Goal: Task Accomplishment & Management: Use online tool/utility

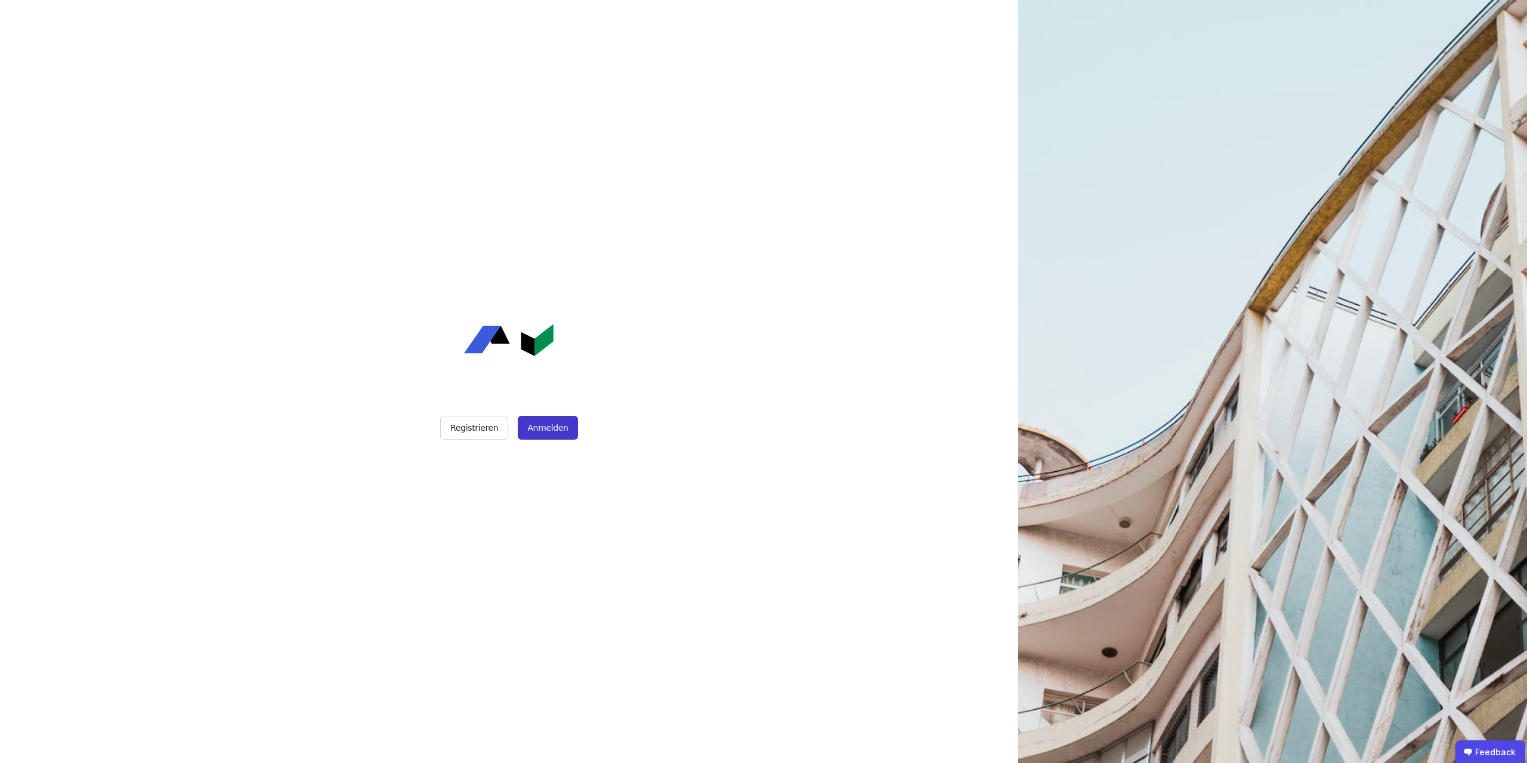
click at [545, 423] on button "Anmelden" at bounding box center [548, 428] width 60 height 24
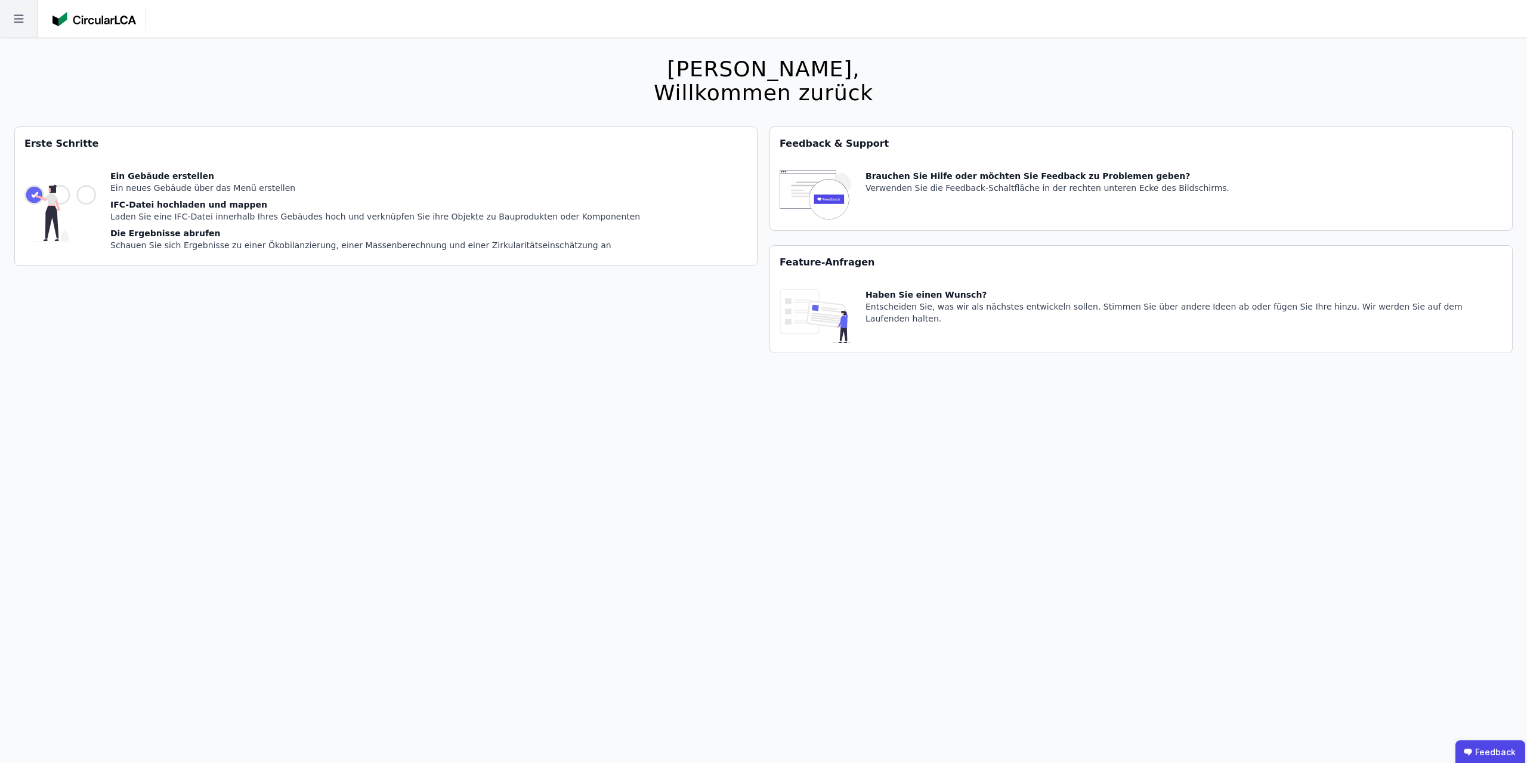
click at [10, 28] on icon at bounding box center [19, 19] width 38 height 38
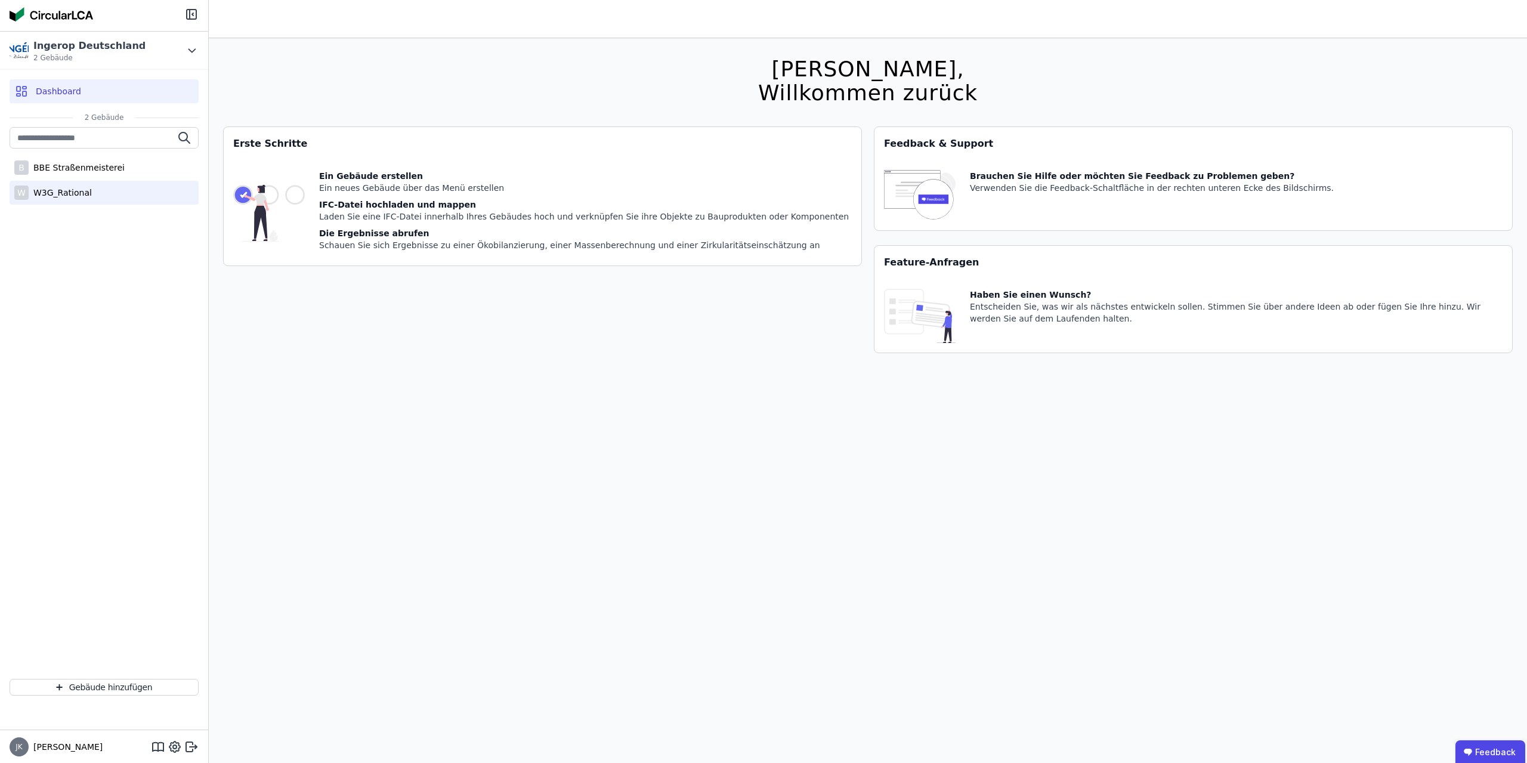
click at [58, 195] on div "W3G_Rational" at bounding box center [60, 193] width 63 height 12
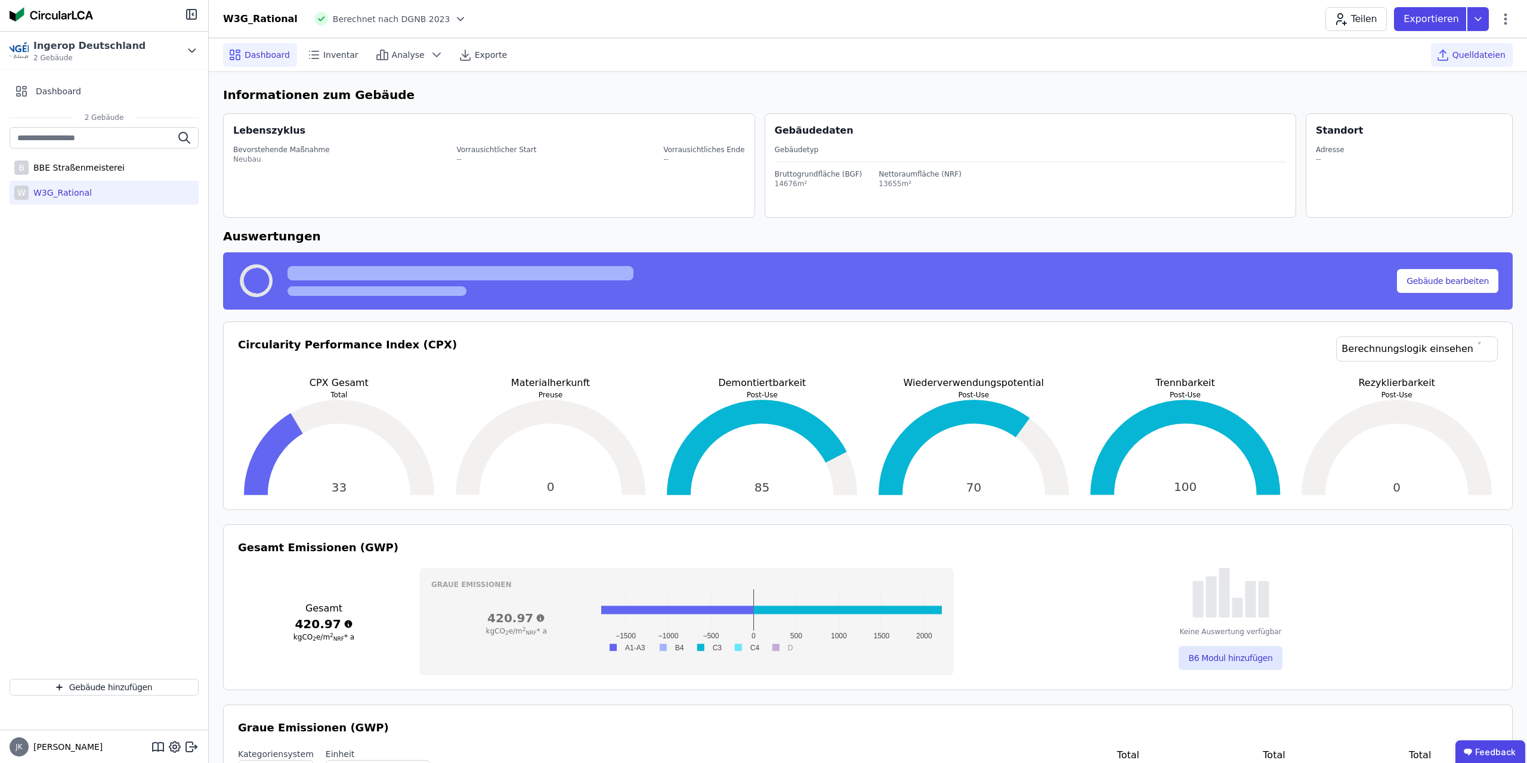
click at [1478, 61] on div "Quelldateien" at bounding box center [1472, 55] width 82 height 24
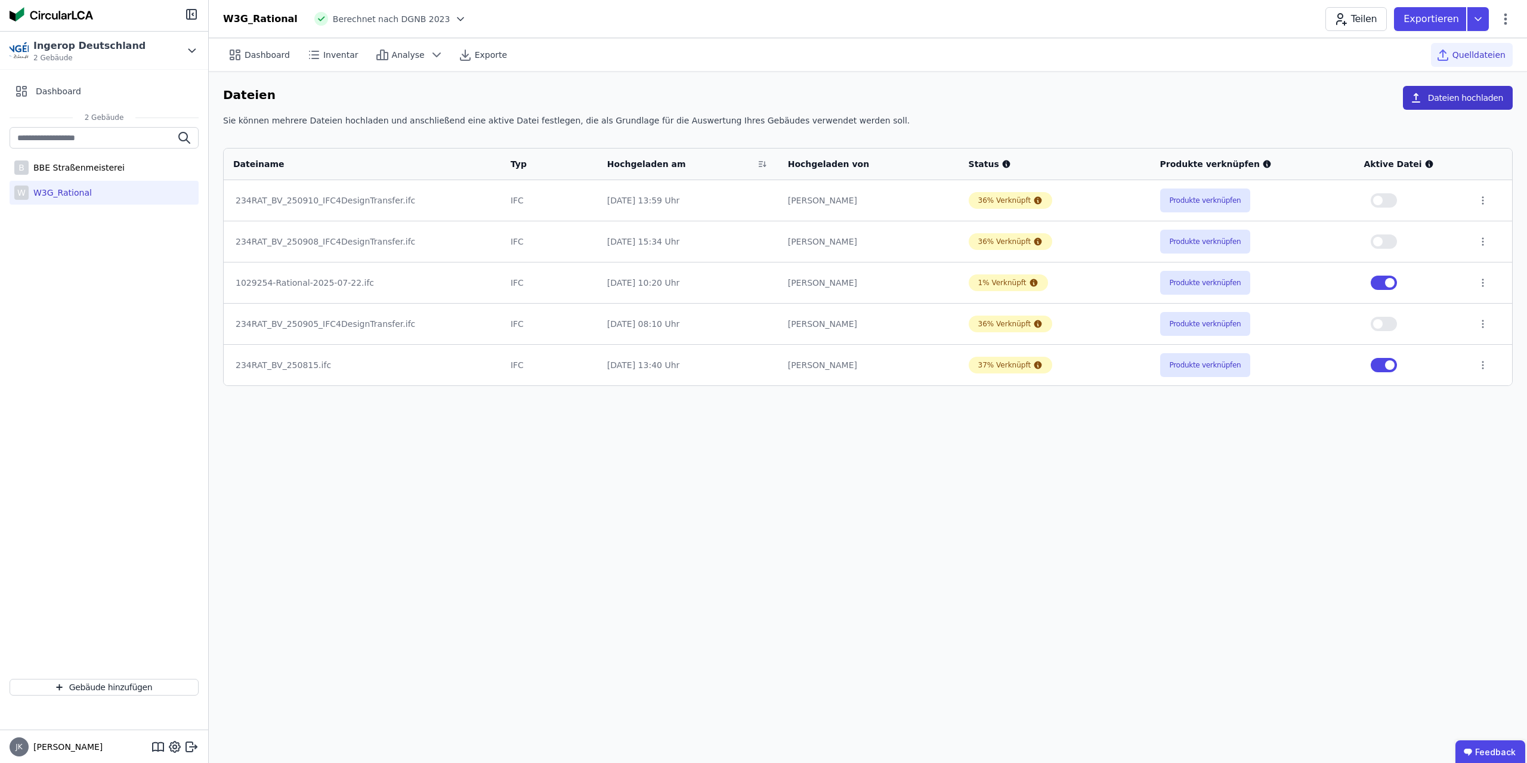
click at [1475, 97] on button "Dateien hochladen" at bounding box center [1458, 98] width 110 height 24
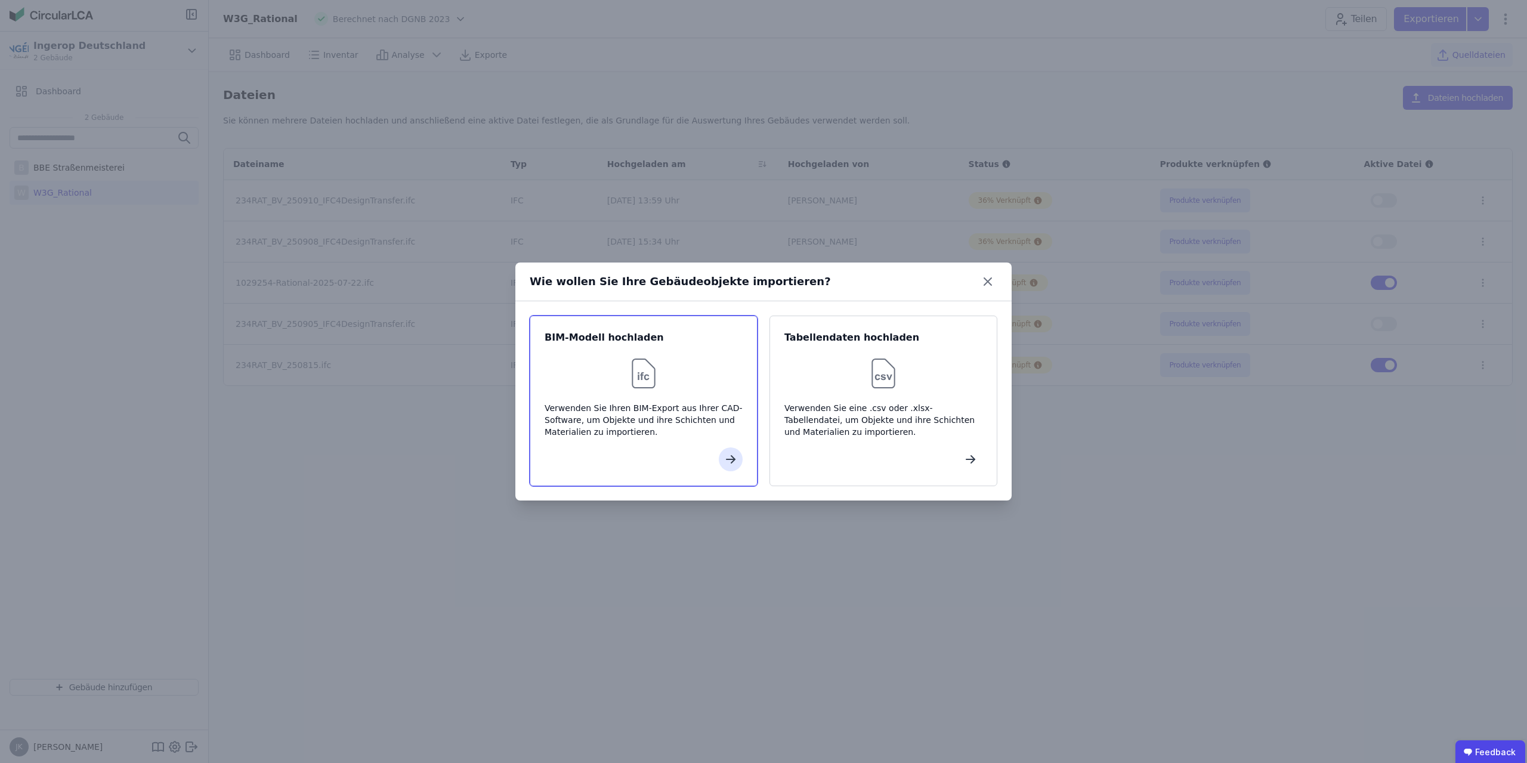
click at [593, 377] on div at bounding box center [644, 373] width 198 height 38
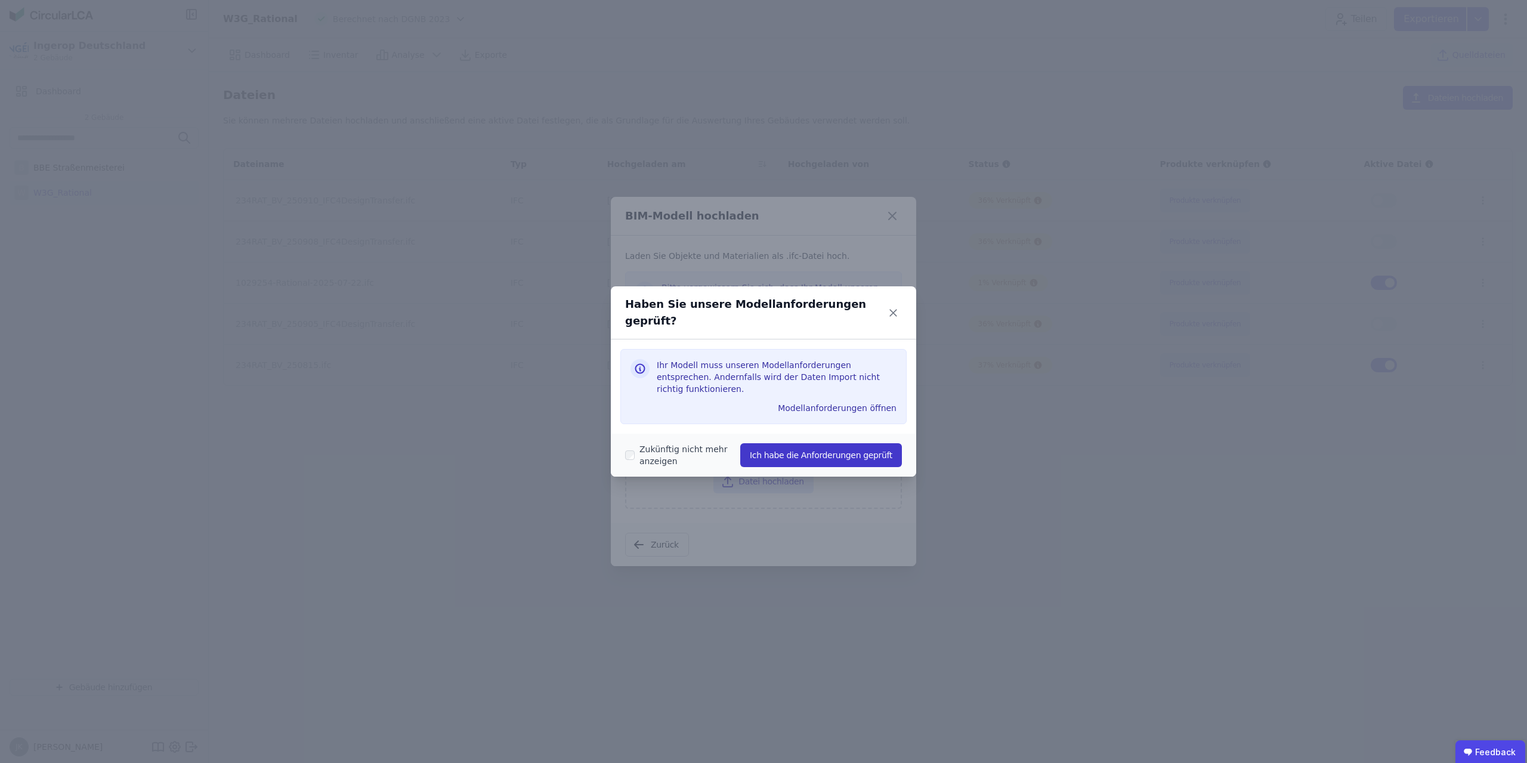
click at [828, 443] on button "Ich habe die Anforderungen geprüft" at bounding box center [821, 455] width 162 height 24
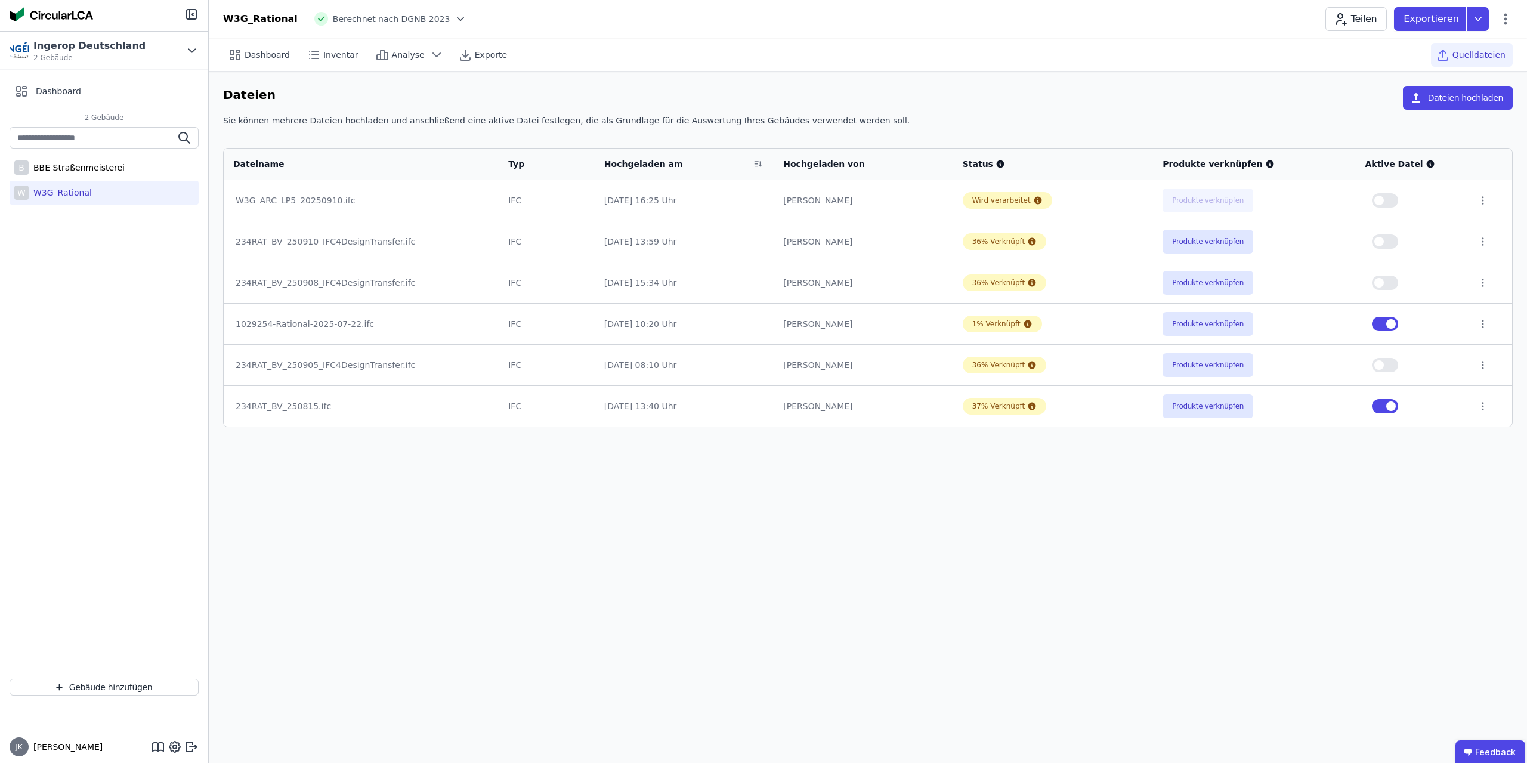
click at [1094, 573] on div "Dashboard Inventar Analyse Exporte Quelldateien Dateien Dateien hochladen Sie k…" at bounding box center [868, 400] width 1318 height 725
click at [1032, 536] on div "Dashboard Inventar Analyse Exporte Quelldateien Dateien Dateien hochladen Sie k…" at bounding box center [868, 400] width 1318 height 725
click at [665, 367] on div "[DATE] 16:25 Uhr" at bounding box center [684, 365] width 160 height 12
click at [1018, 369] on div "Wird verarbeitet" at bounding box center [1001, 365] width 58 height 10
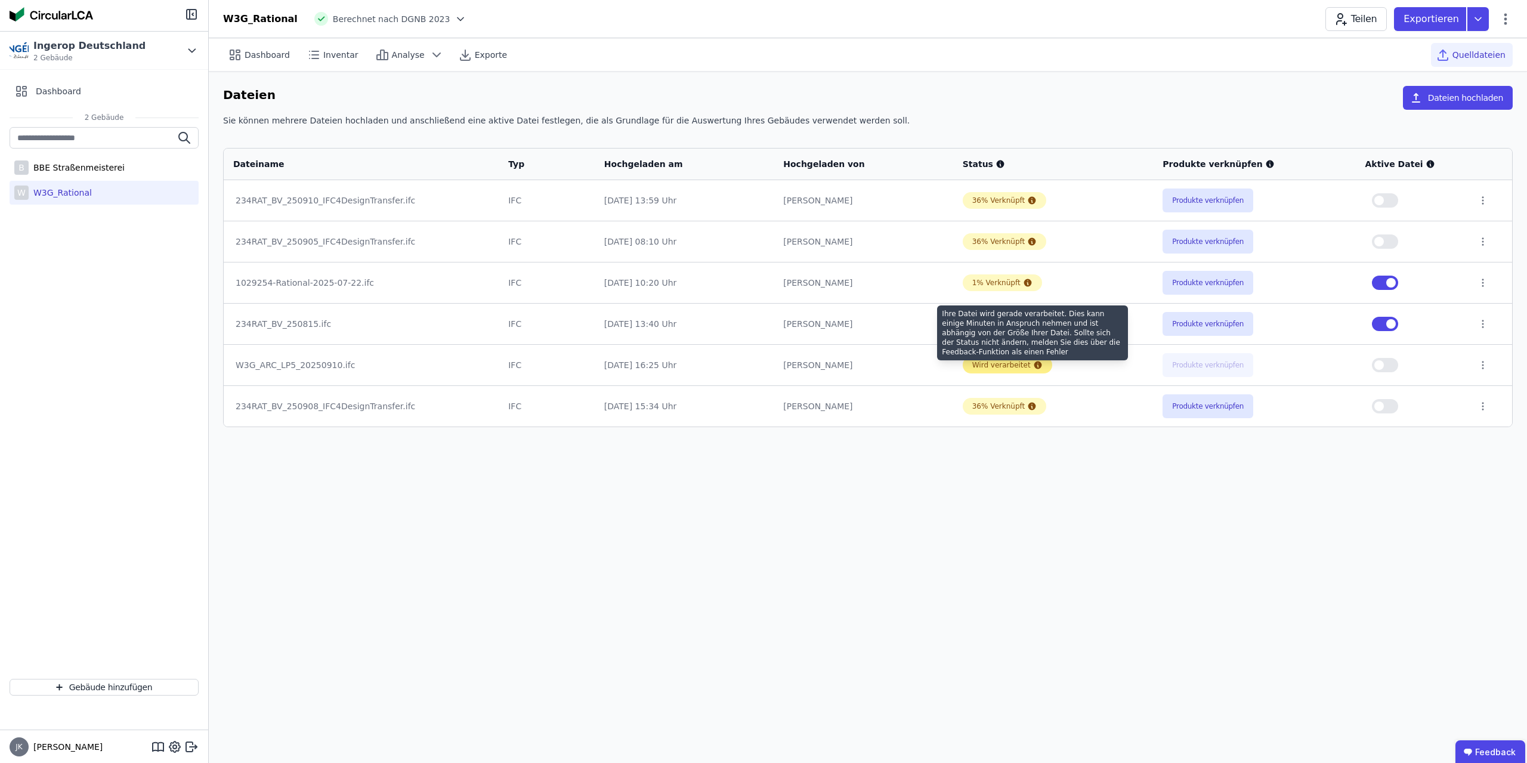
click at [1034, 364] on icon at bounding box center [1038, 365] width 8 height 8
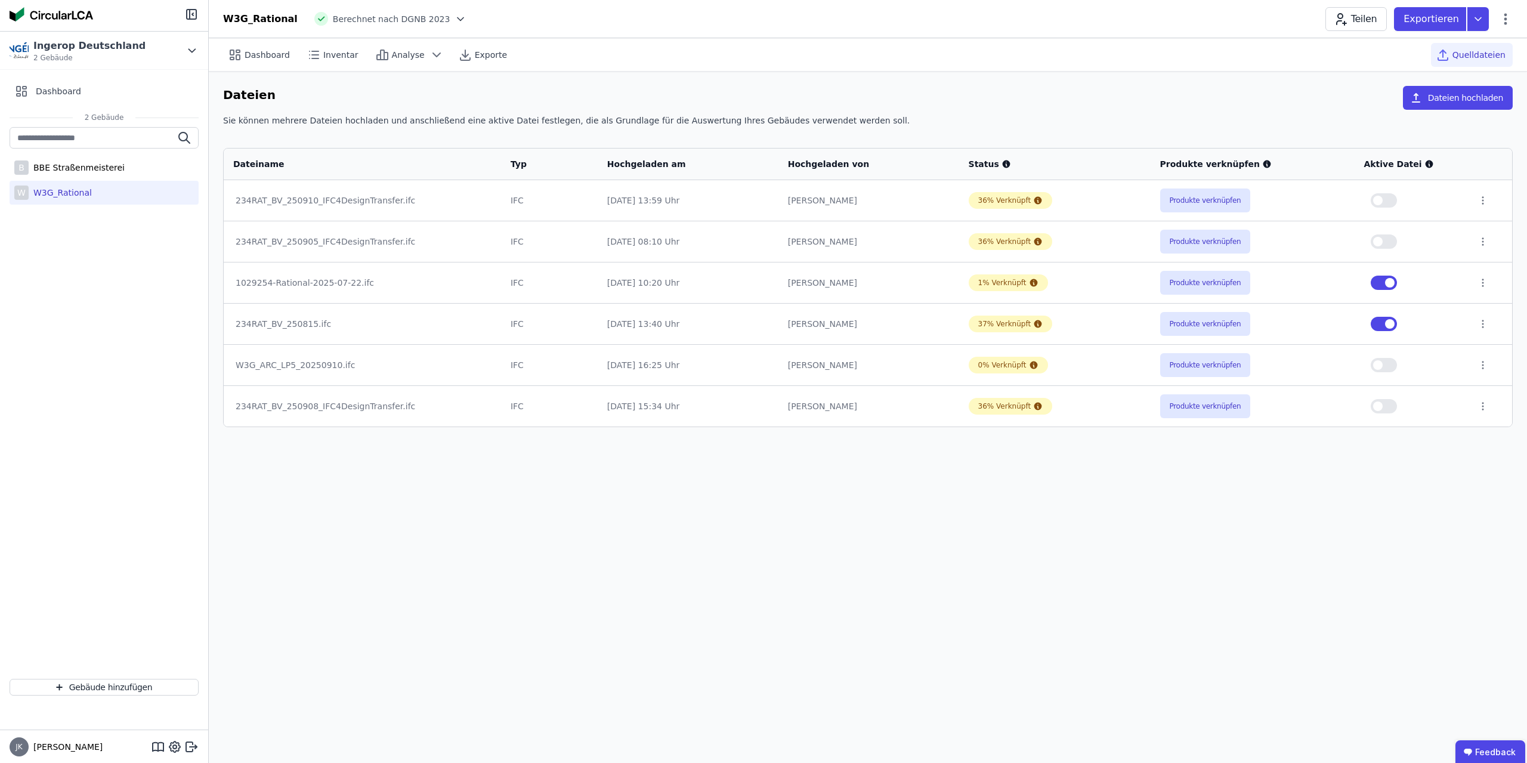
click at [1051, 573] on div "Dashboard Inventar Analyse Exporte Quelldateien Dateien Dateien hochladen Sie k…" at bounding box center [868, 400] width 1318 height 725
click at [1193, 365] on button "Produkte verknüpfen" at bounding box center [1205, 365] width 91 height 24
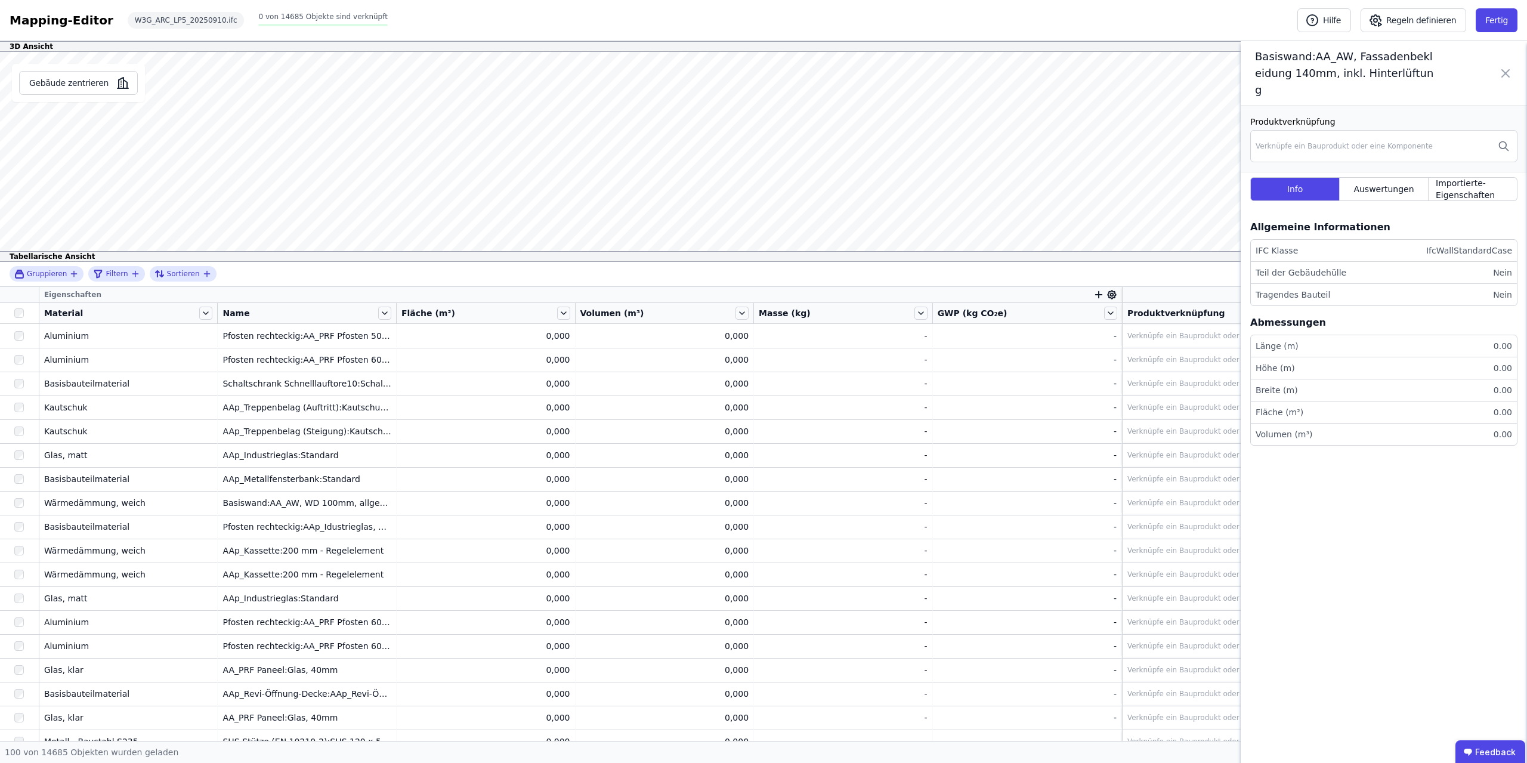
click at [1506, 62] on icon at bounding box center [1505, 73] width 14 height 50
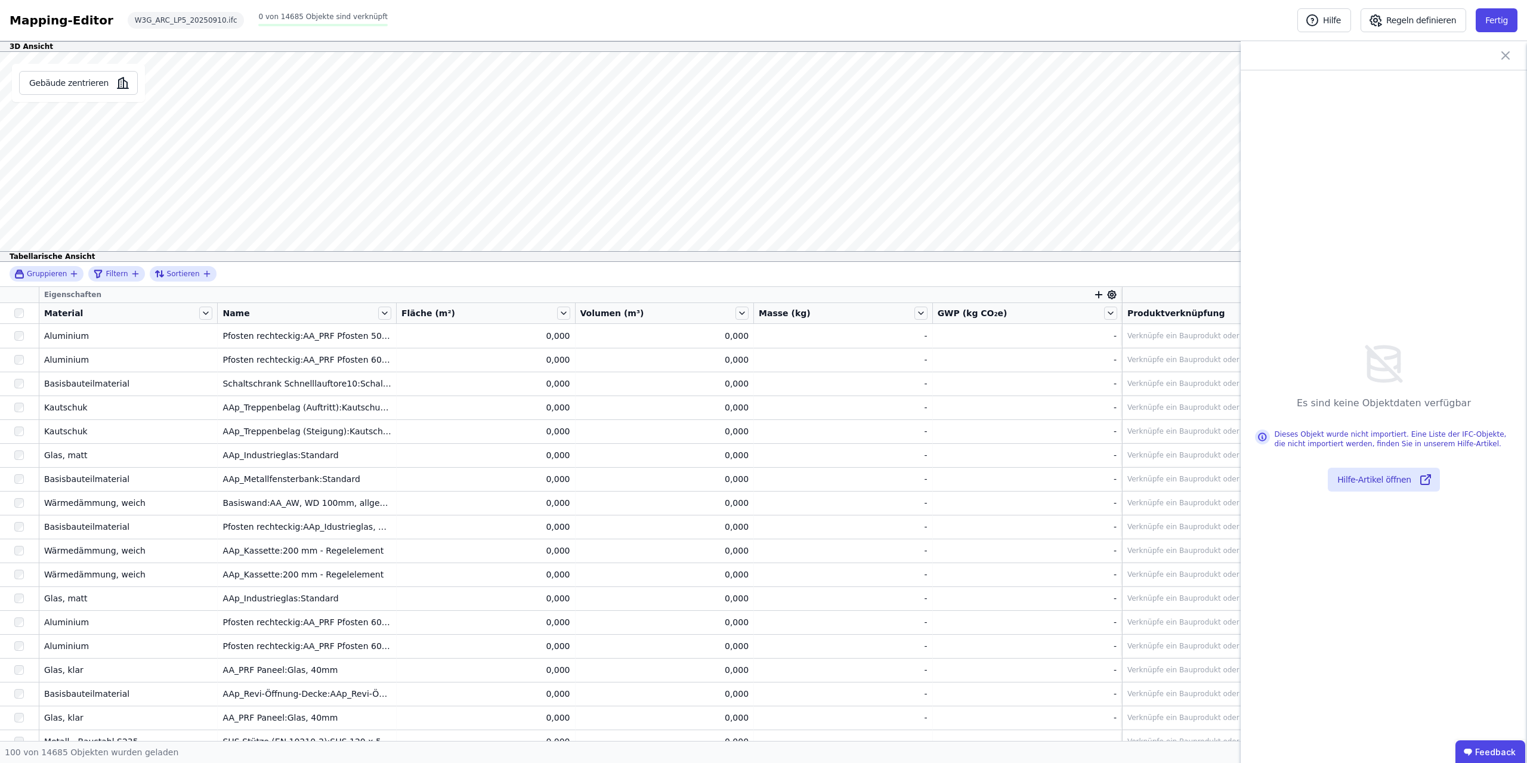
click at [1509, 52] on icon at bounding box center [1505, 55] width 7 height 7
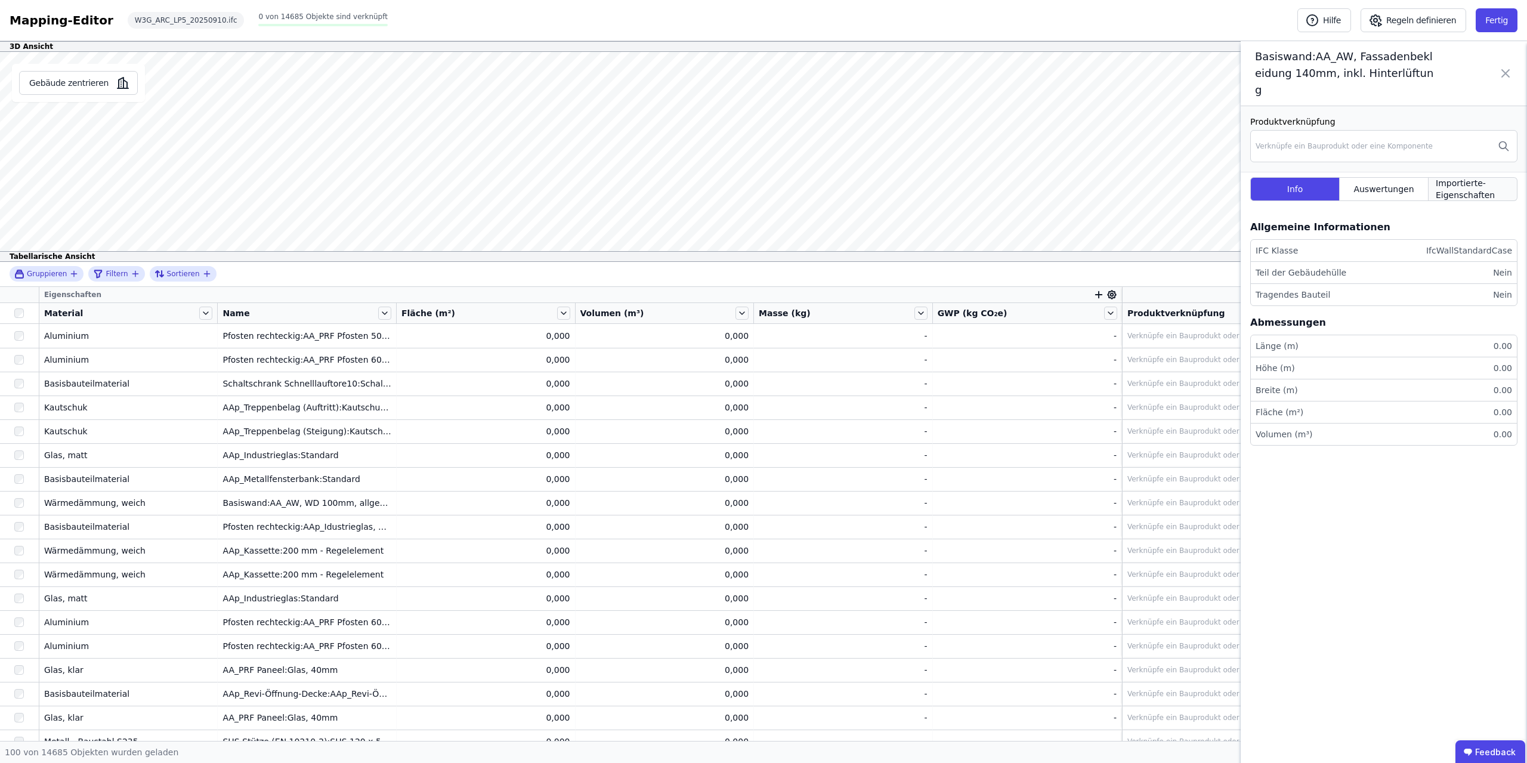
click at [1464, 177] on span "Importierte-Eigenschaften" at bounding box center [1473, 189] width 74 height 24
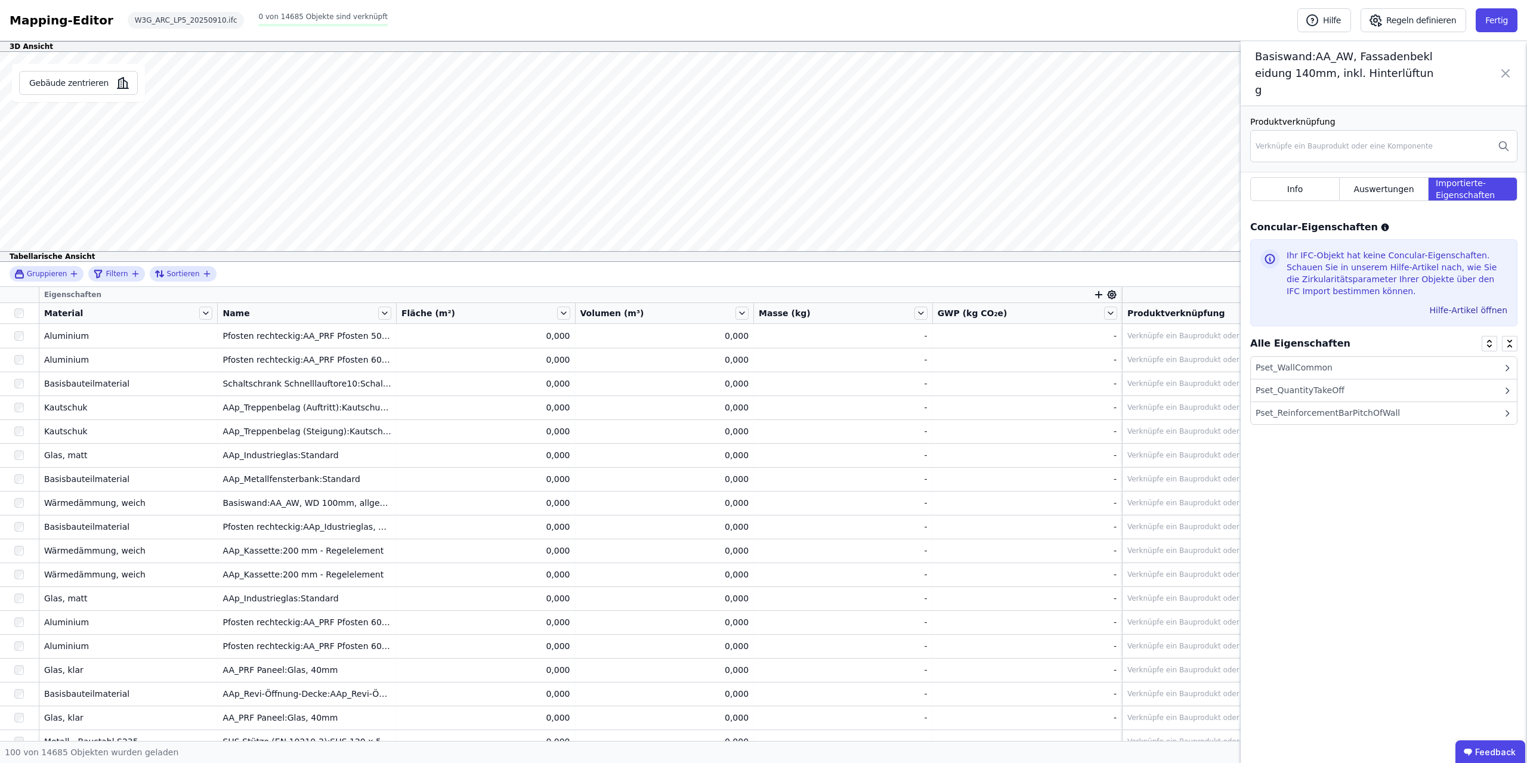
click at [1410, 403] on div "Pset_ReinforcementBarPitchOfWall" at bounding box center [1384, 413] width 266 height 22
click at [1416, 361] on div "Pset_WallCommon" at bounding box center [1384, 368] width 266 height 23
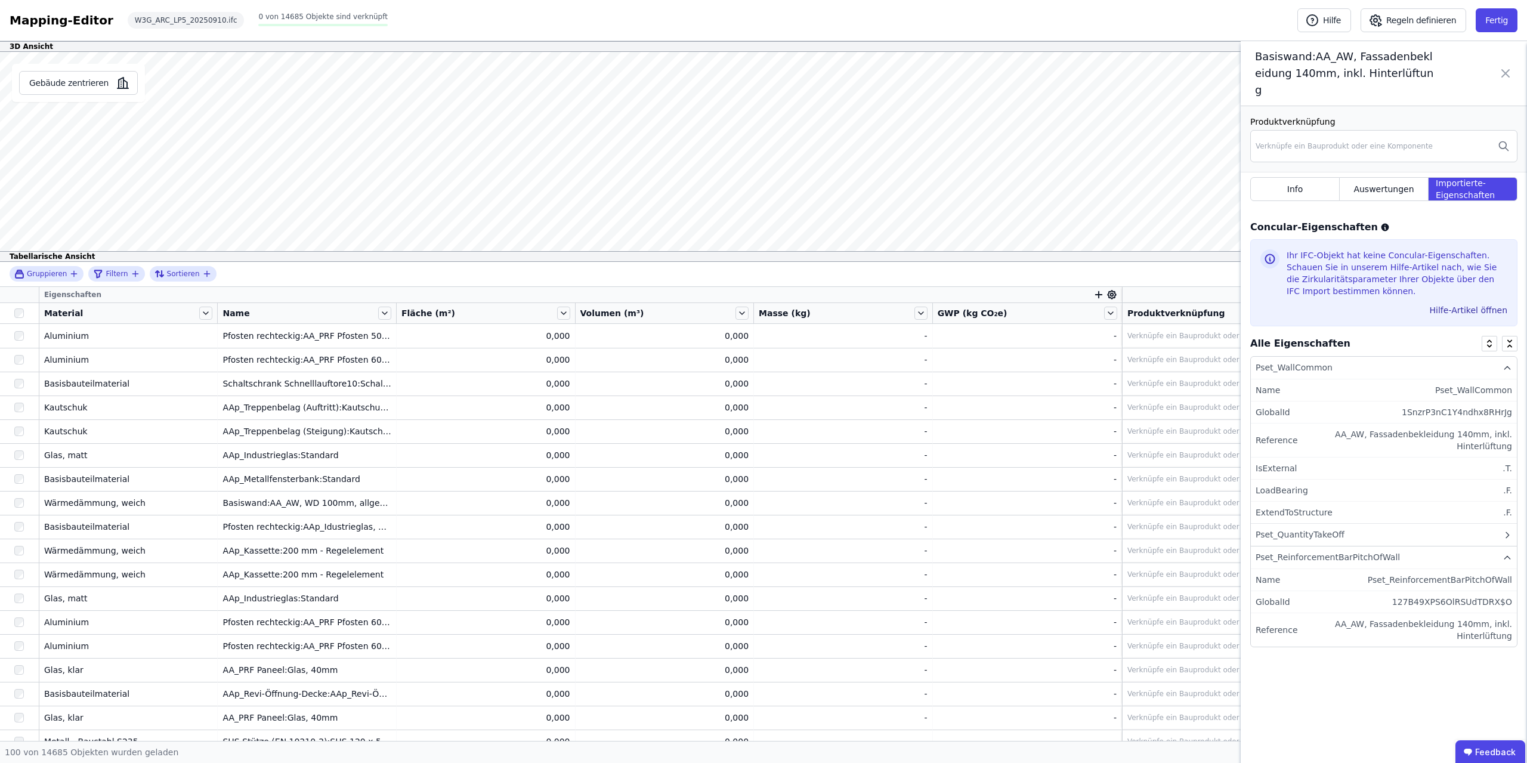
click at [1416, 357] on div "Pset_WallCommon" at bounding box center [1384, 368] width 266 height 23
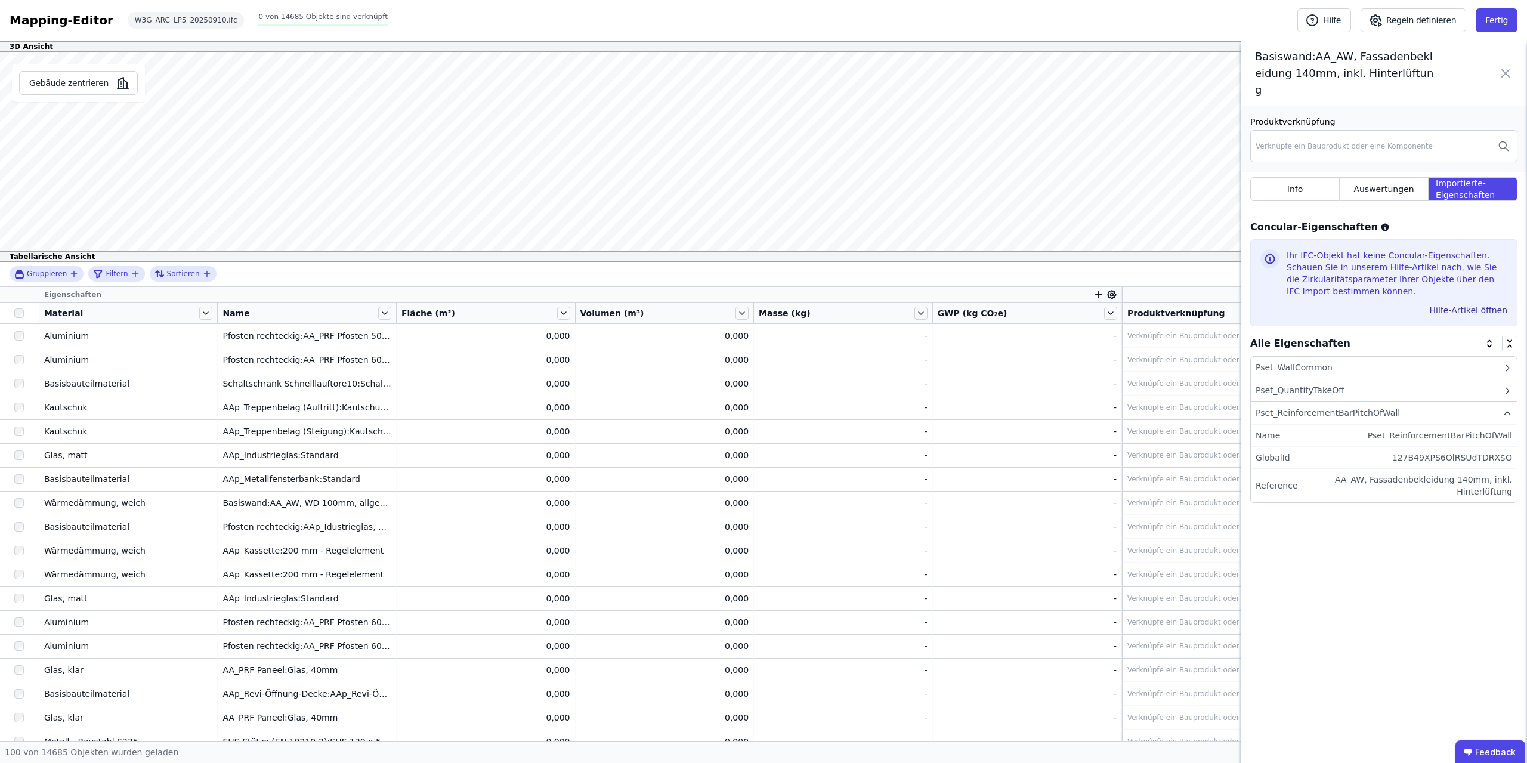
click at [1397, 357] on div "Pset_WallCommon" at bounding box center [1384, 368] width 266 height 23
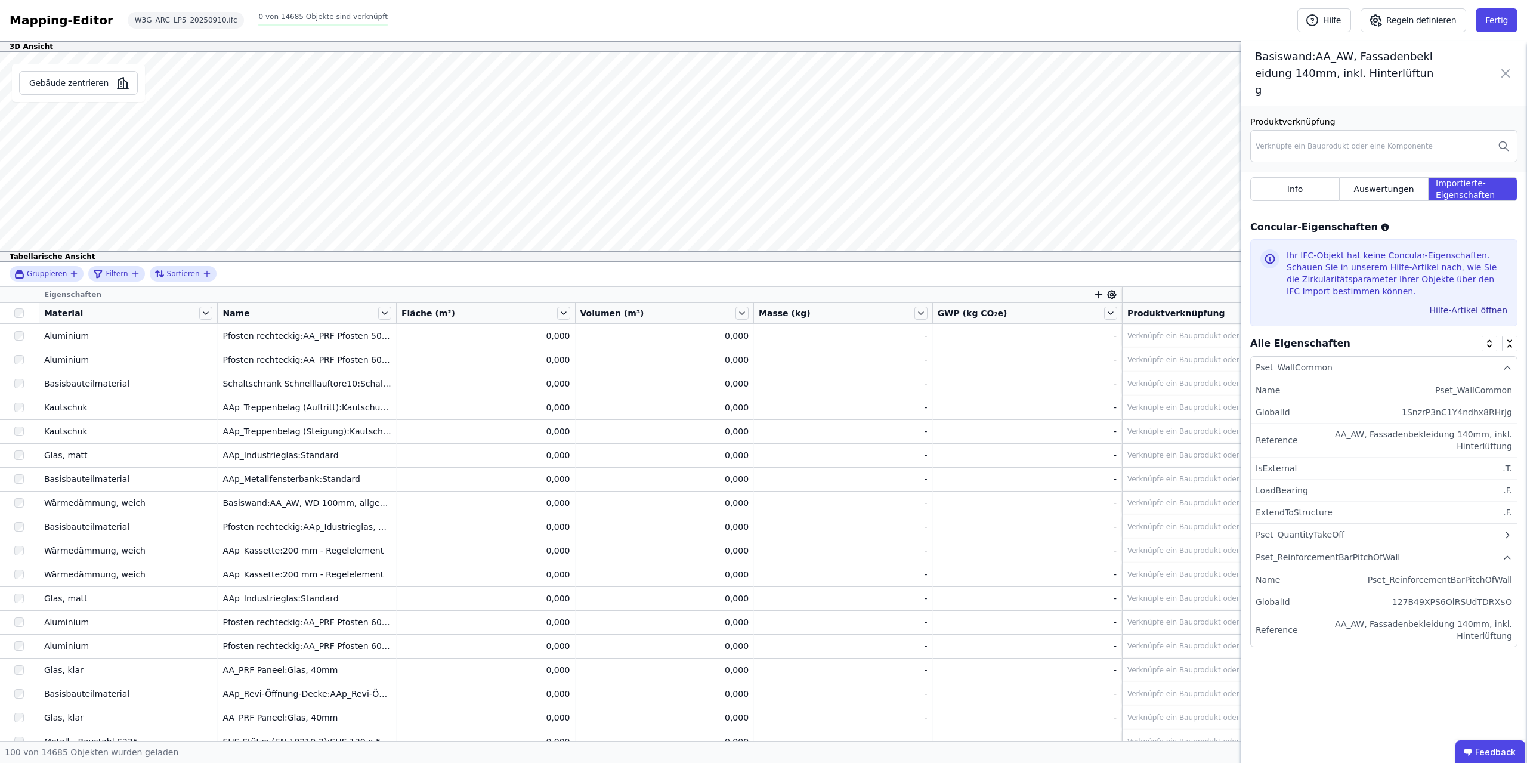
click at [1400, 357] on div "Pset_WallCommon" at bounding box center [1384, 368] width 266 height 23
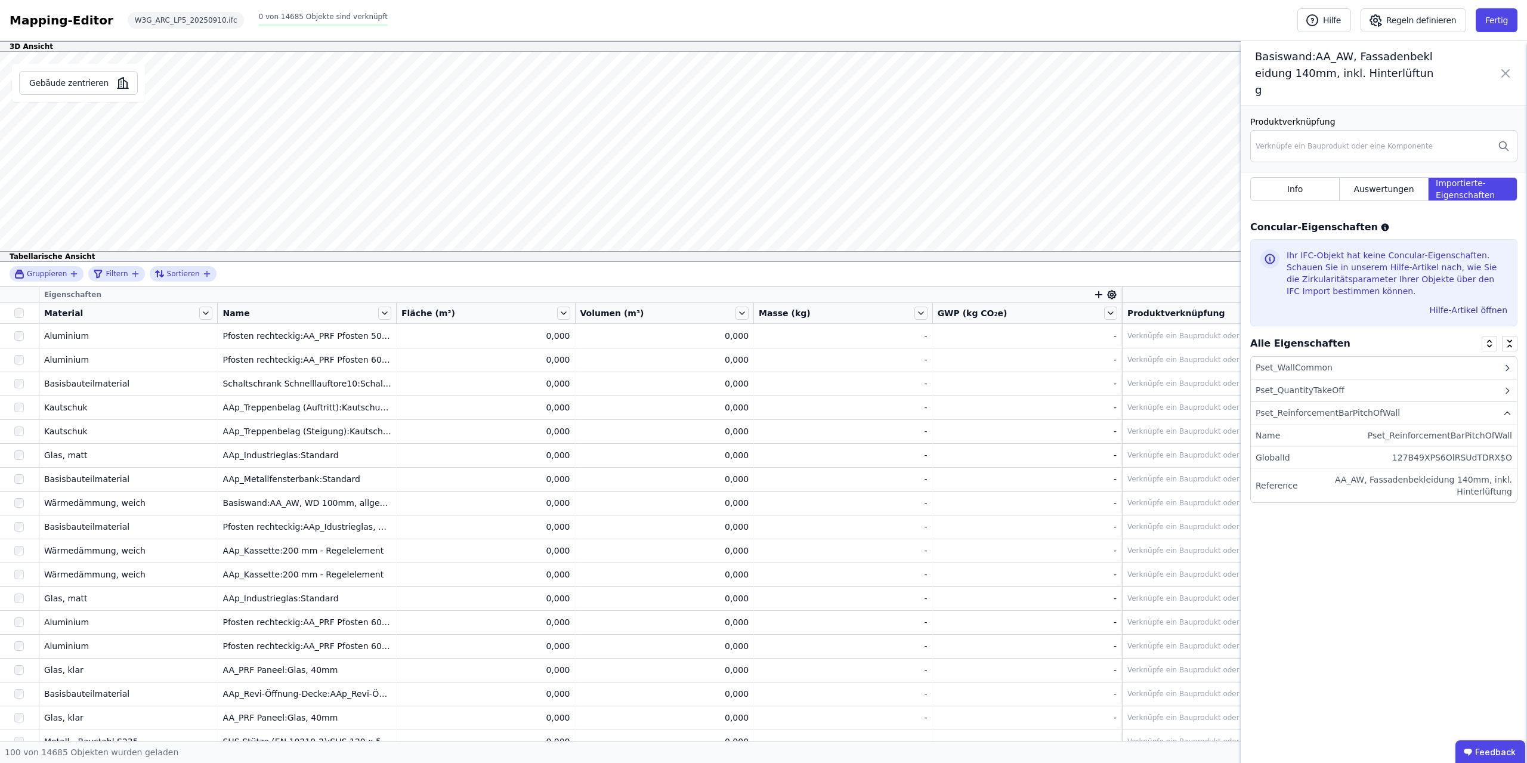
click at [1495, 379] on div "Pset_QuantityTakeOff" at bounding box center [1384, 390] width 266 height 23
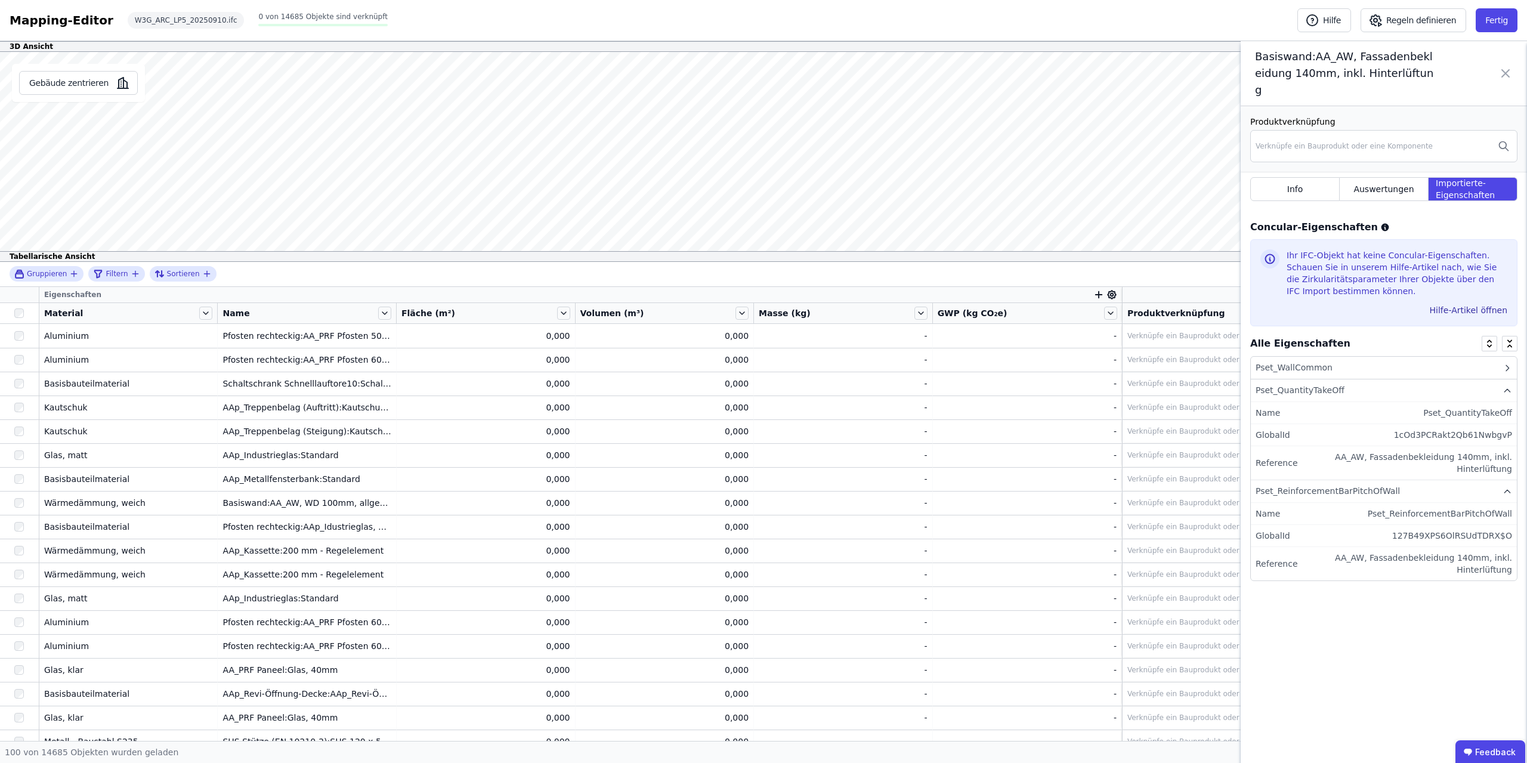
click at [1462, 480] on div "Pset_ReinforcementBarPitchOfWall" at bounding box center [1384, 491] width 266 height 23
click at [1478, 379] on div "Pset_QuantityTakeOff" at bounding box center [1384, 390] width 266 height 23
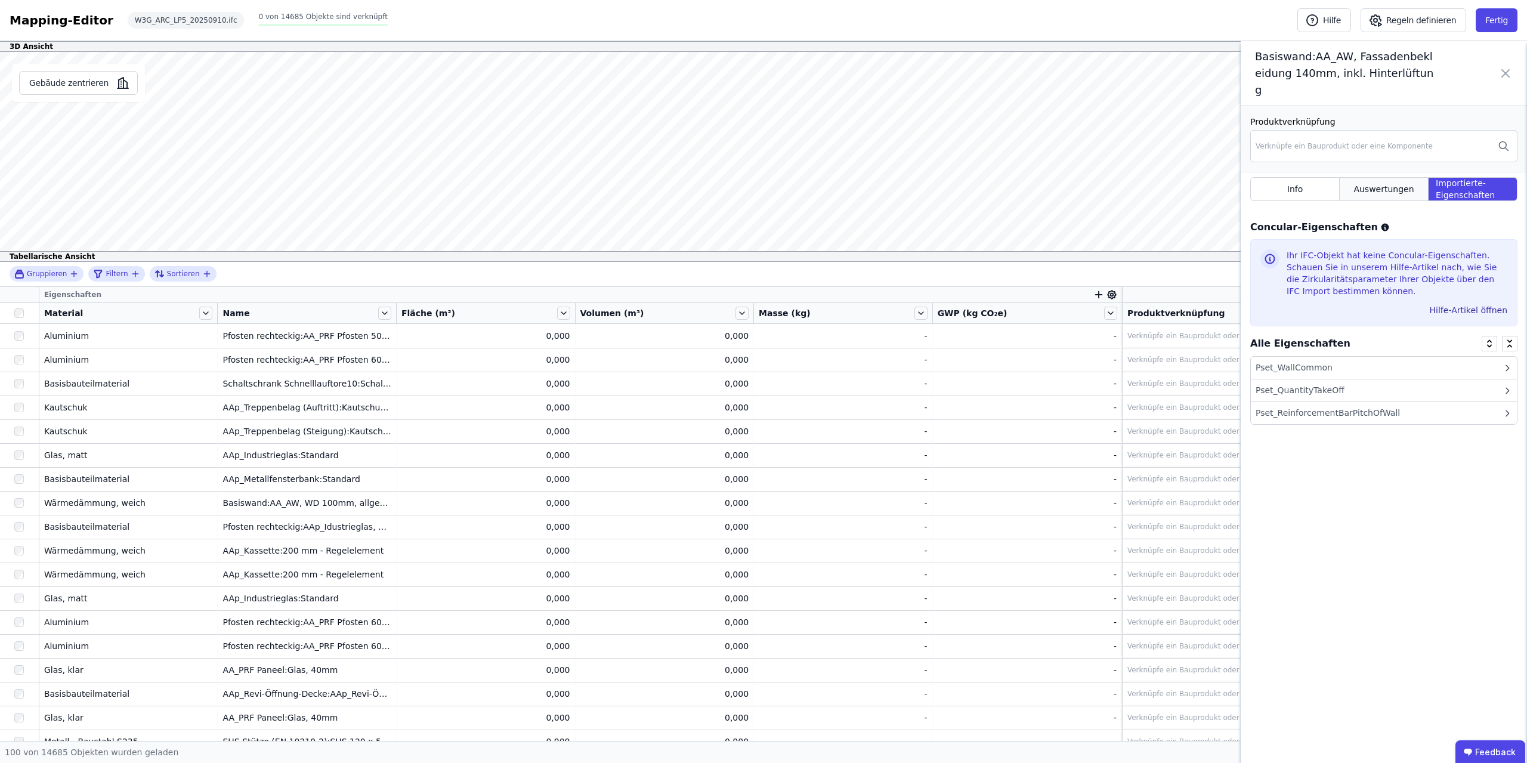
click at [1396, 178] on div "Auswertungen" at bounding box center [1384, 189] width 89 height 24
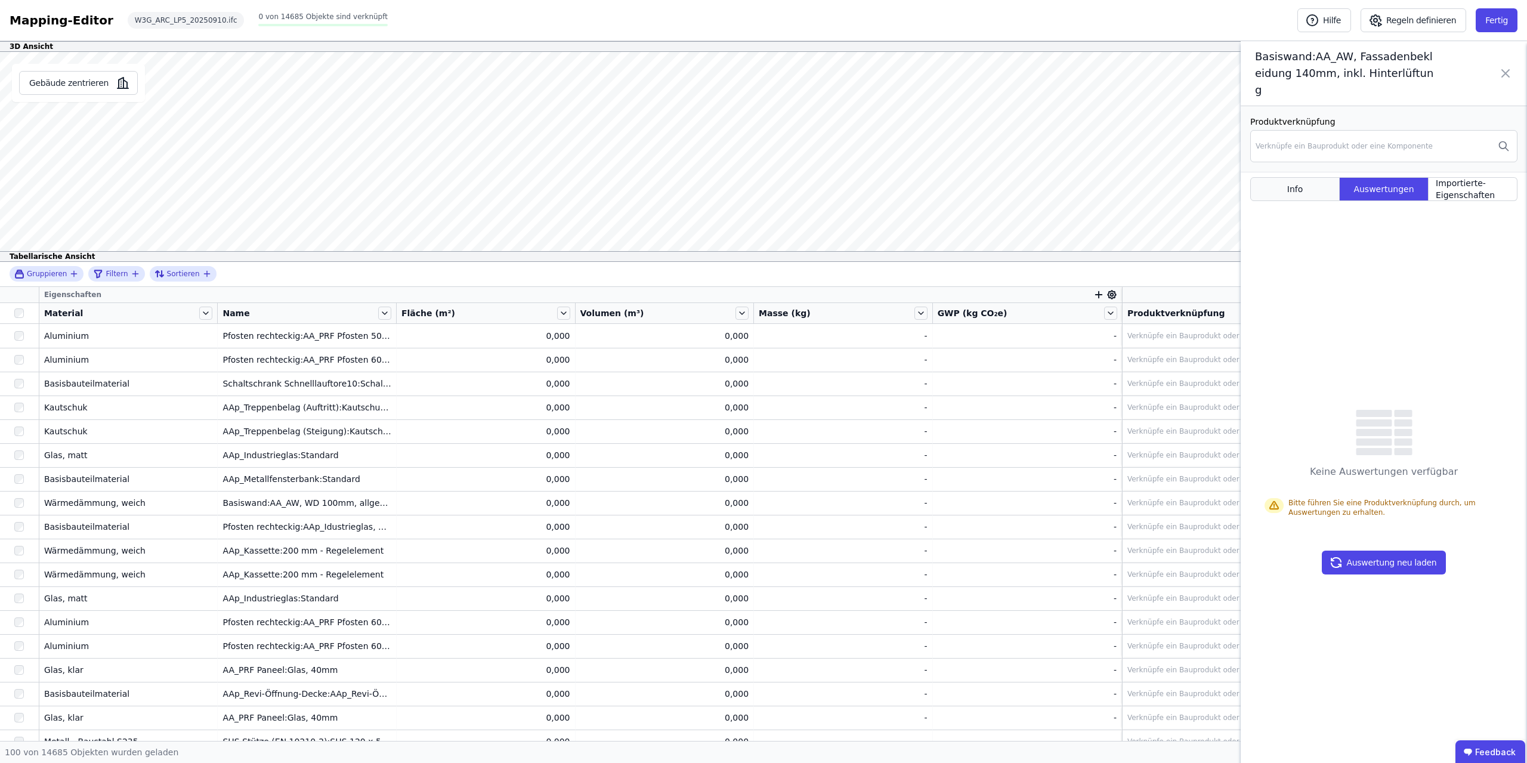
click at [1304, 178] on div "Info" at bounding box center [1294, 189] width 89 height 24
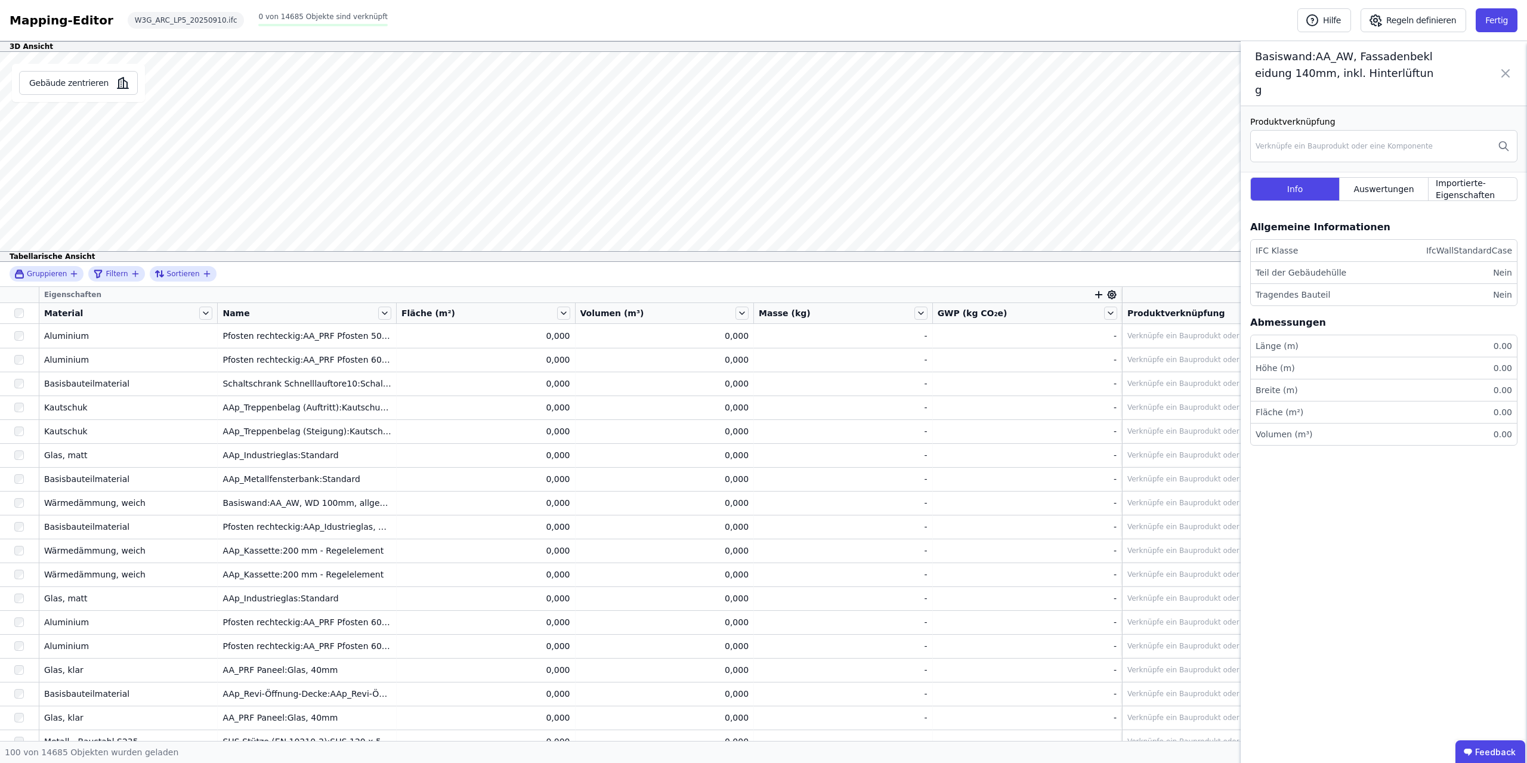
click at [1396, 506] on div "Produktverknüpfung Verknüpfe ein Bauprodukt oder eine Komponente Info Auswertun…" at bounding box center [1384, 436] width 286 height 660
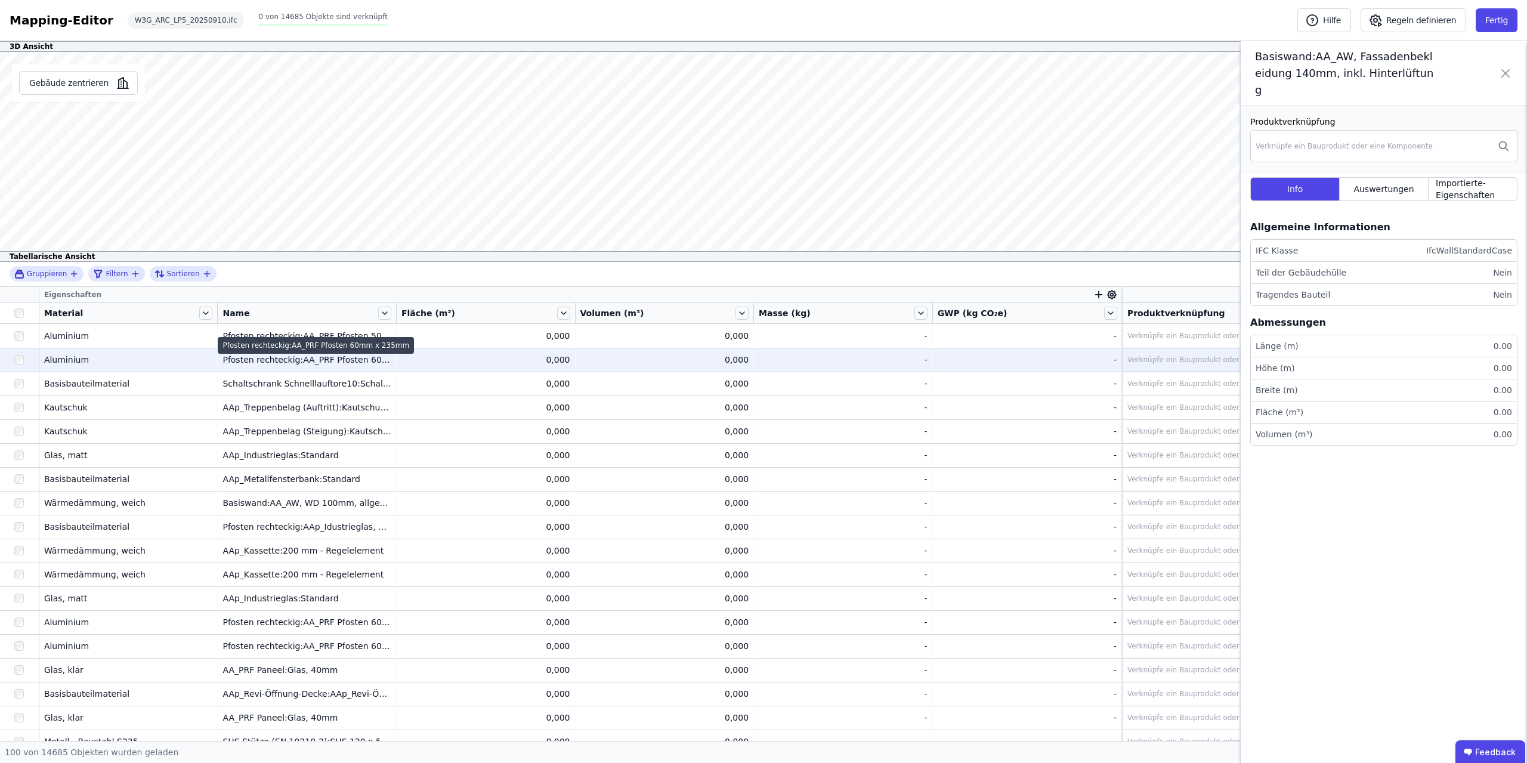
click at [316, 359] on div "Pfosten rechteckig:AA_PRF Pfosten 60mm x 235mm" at bounding box center [306, 360] width 169 height 12
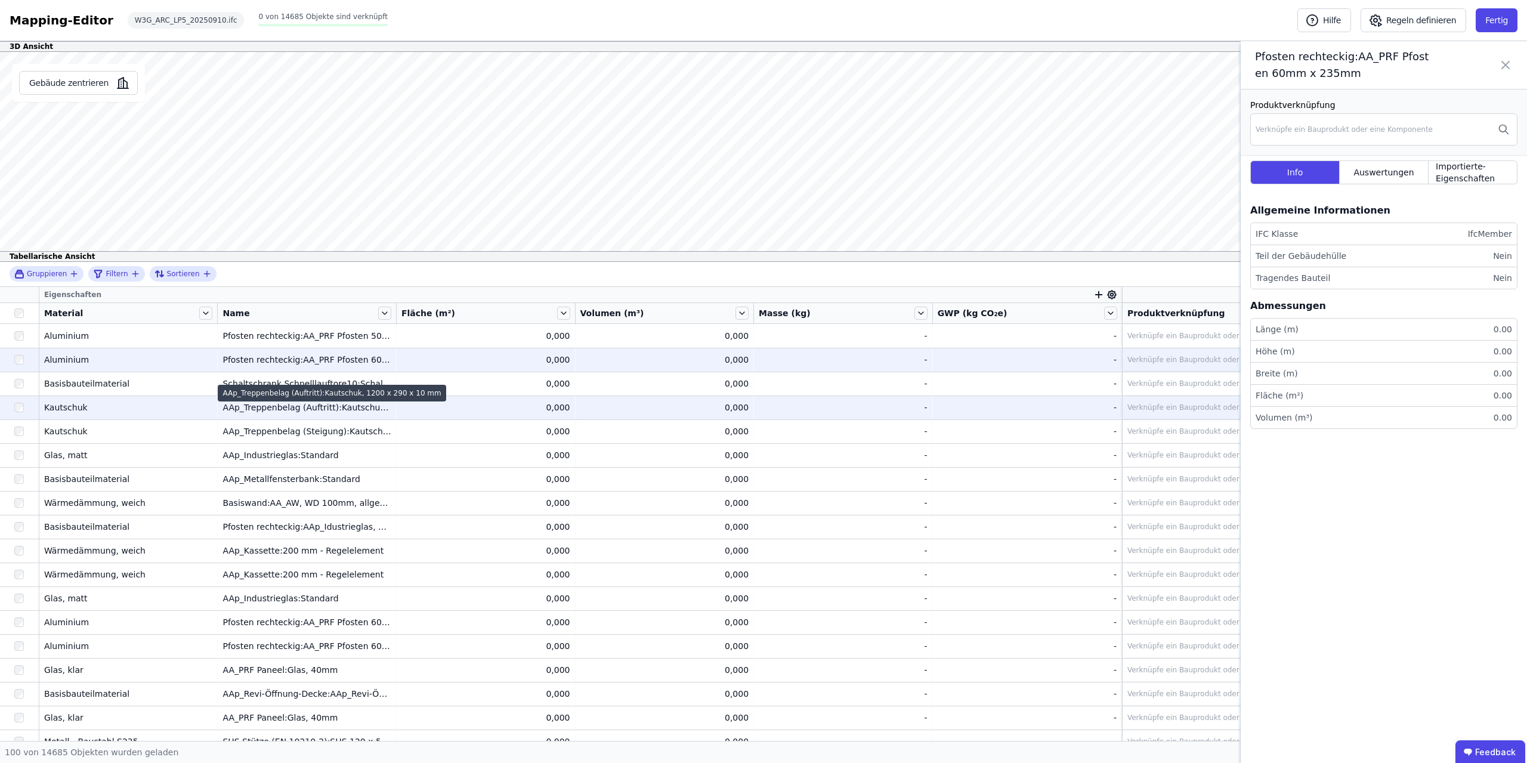
click at [309, 411] on div "AAp_Treppenbelag (Auftritt):Kautschuk, 1200 x 290 x 10 mm" at bounding box center [306, 407] width 169 height 12
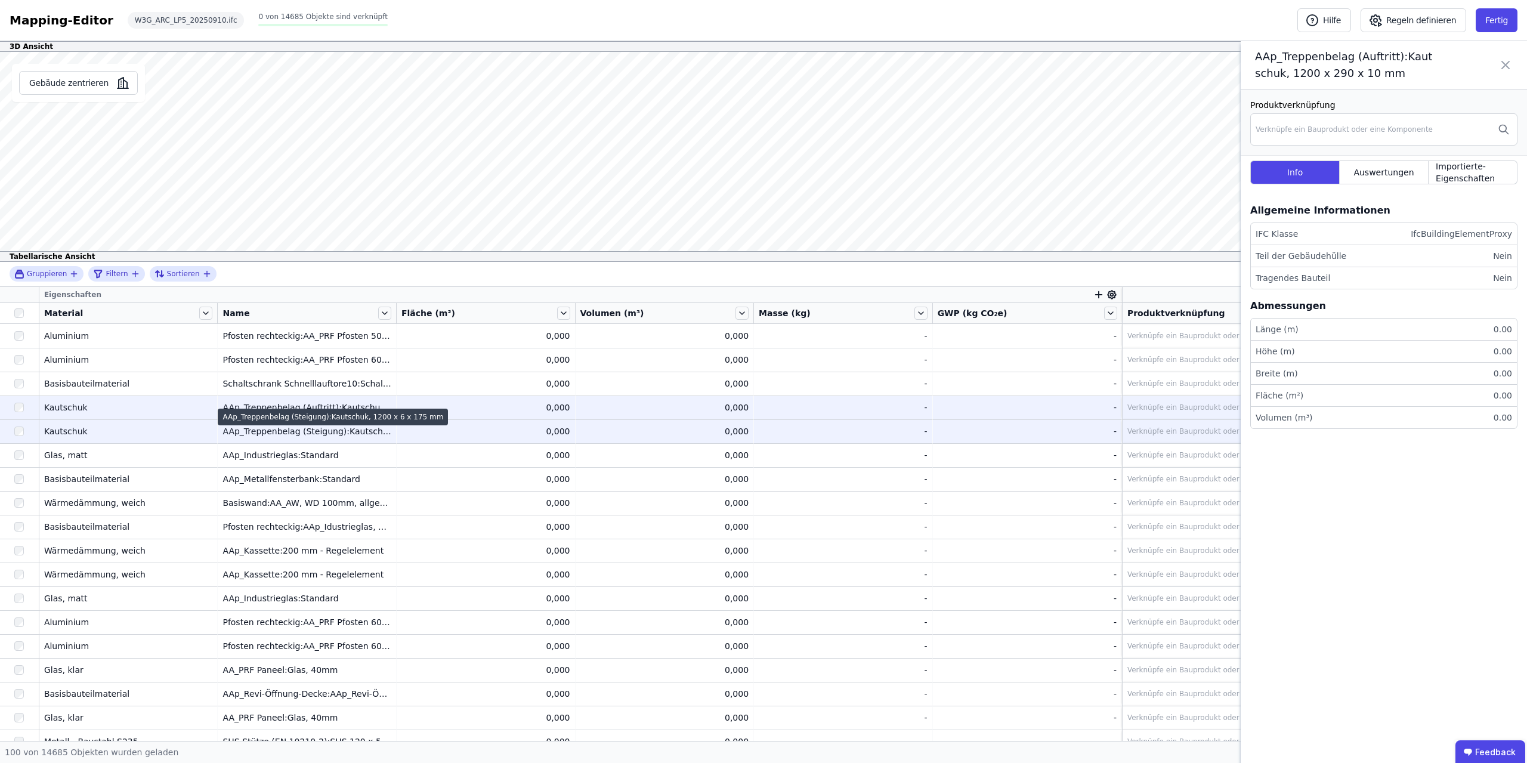
click at [327, 432] on div "AAp_Treppenbelag (Steigung):Kautschuk, 1200 x 6 x 175 mm" at bounding box center [306, 431] width 169 height 12
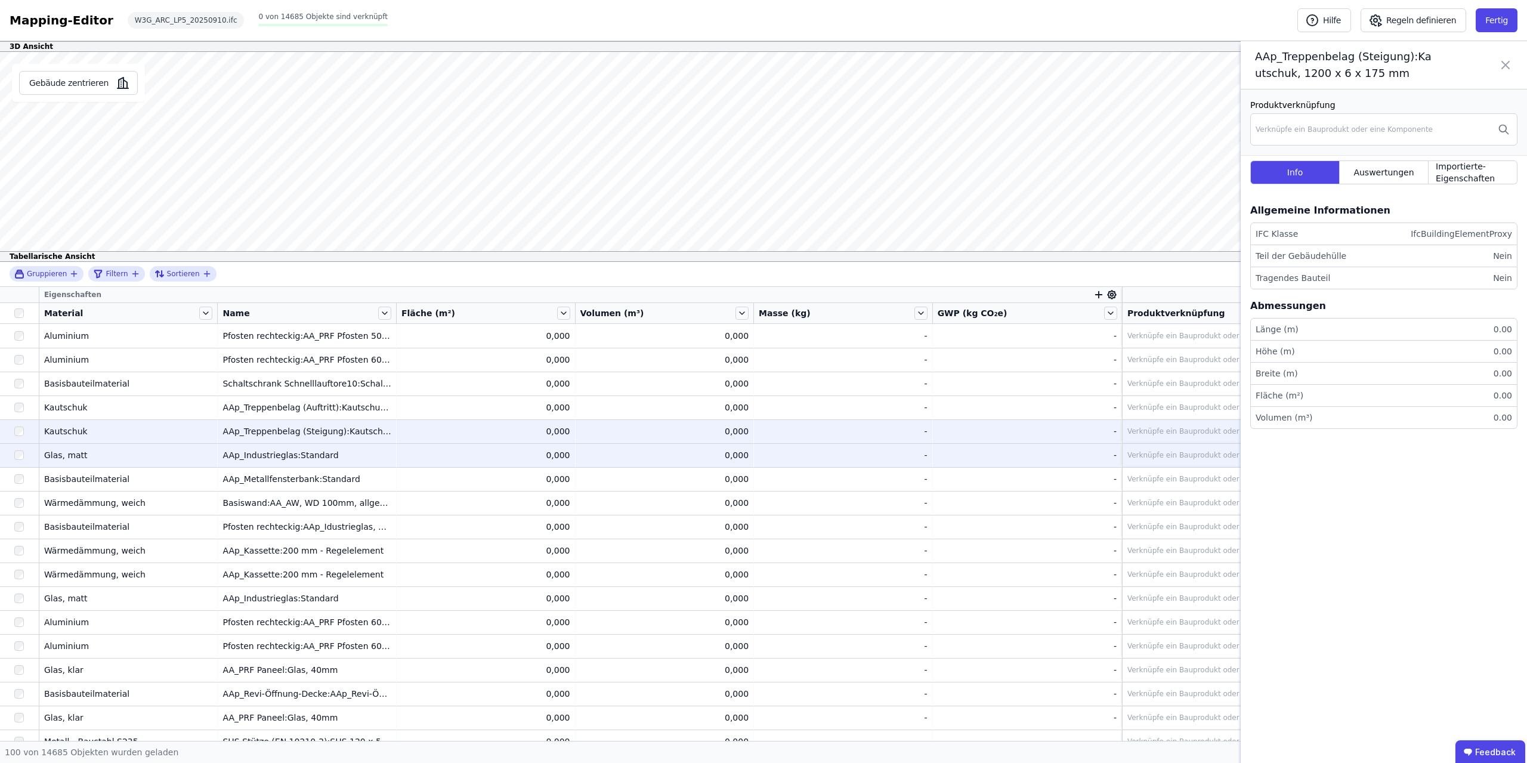
click at [308, 457] on div "AAp_Industrieglas:Standard" at bounding box center [306, 455] width 169 height 12
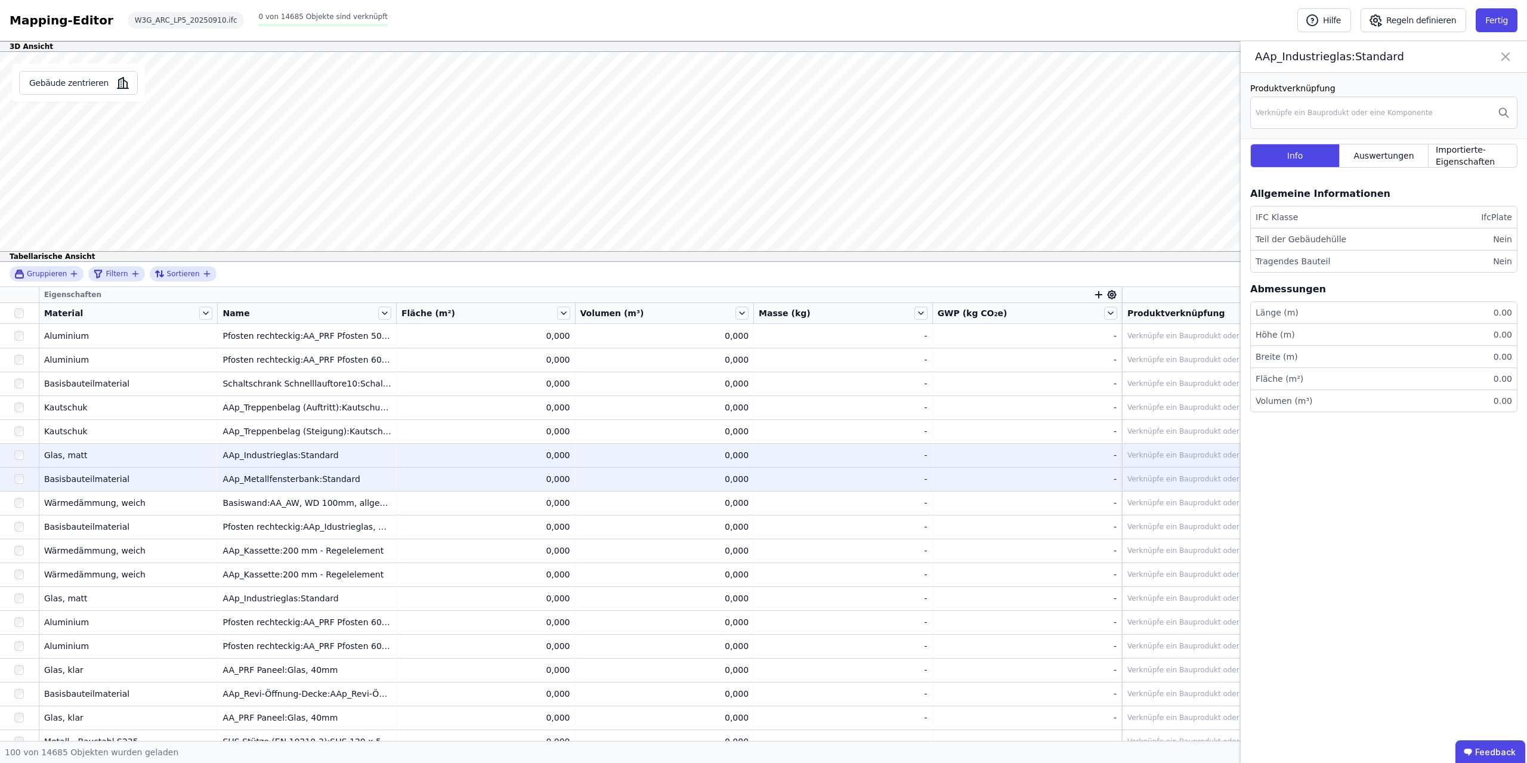
click at [308, 482] on div "AAp_Metallfensterbank:Standard" at bounding box center [306, 479] width 169 height 12
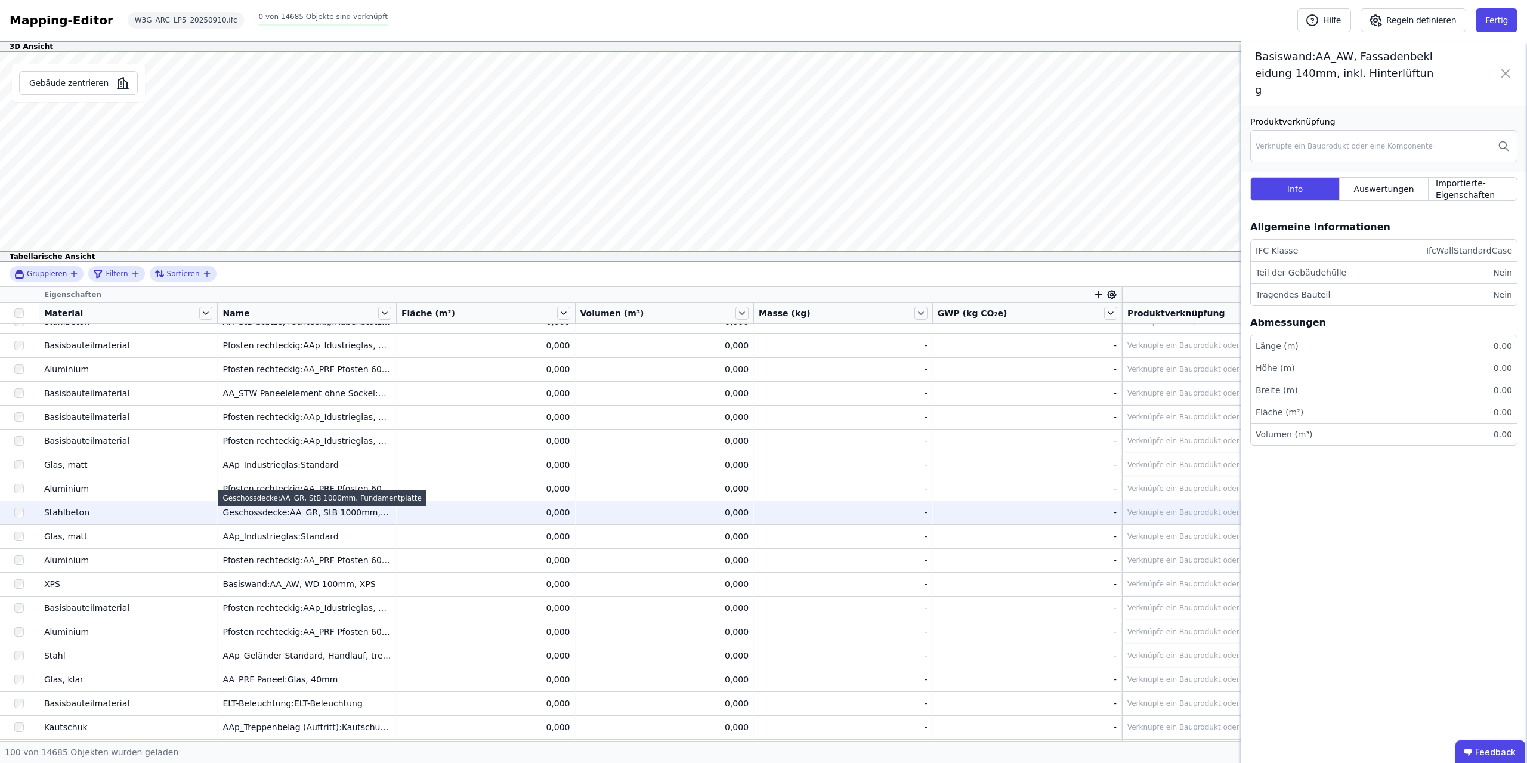
scroll to position [1578, 0]
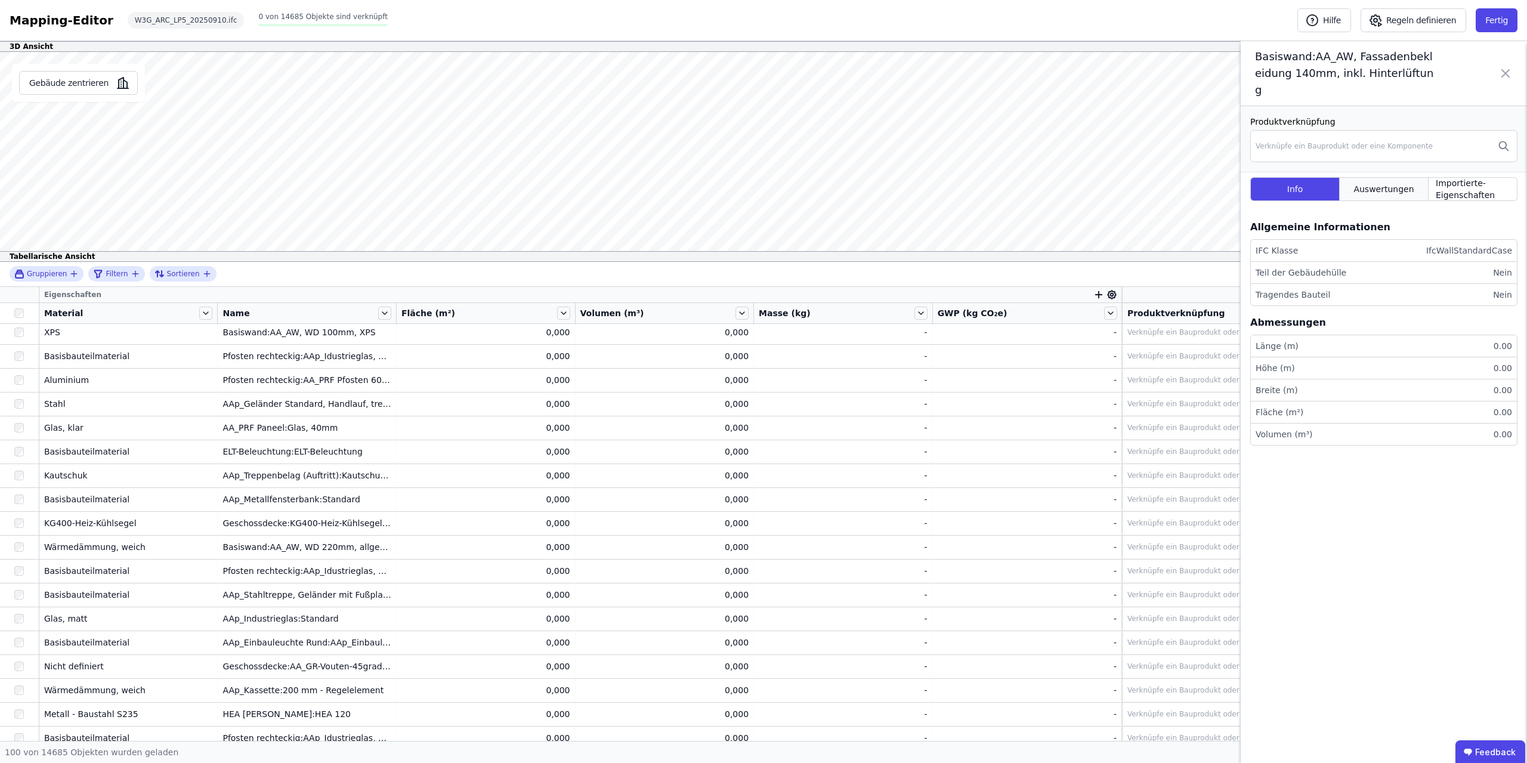
click at [1411, 178] on div "Auswertungen" at bounding box center [1384, 189] width 89 height 24
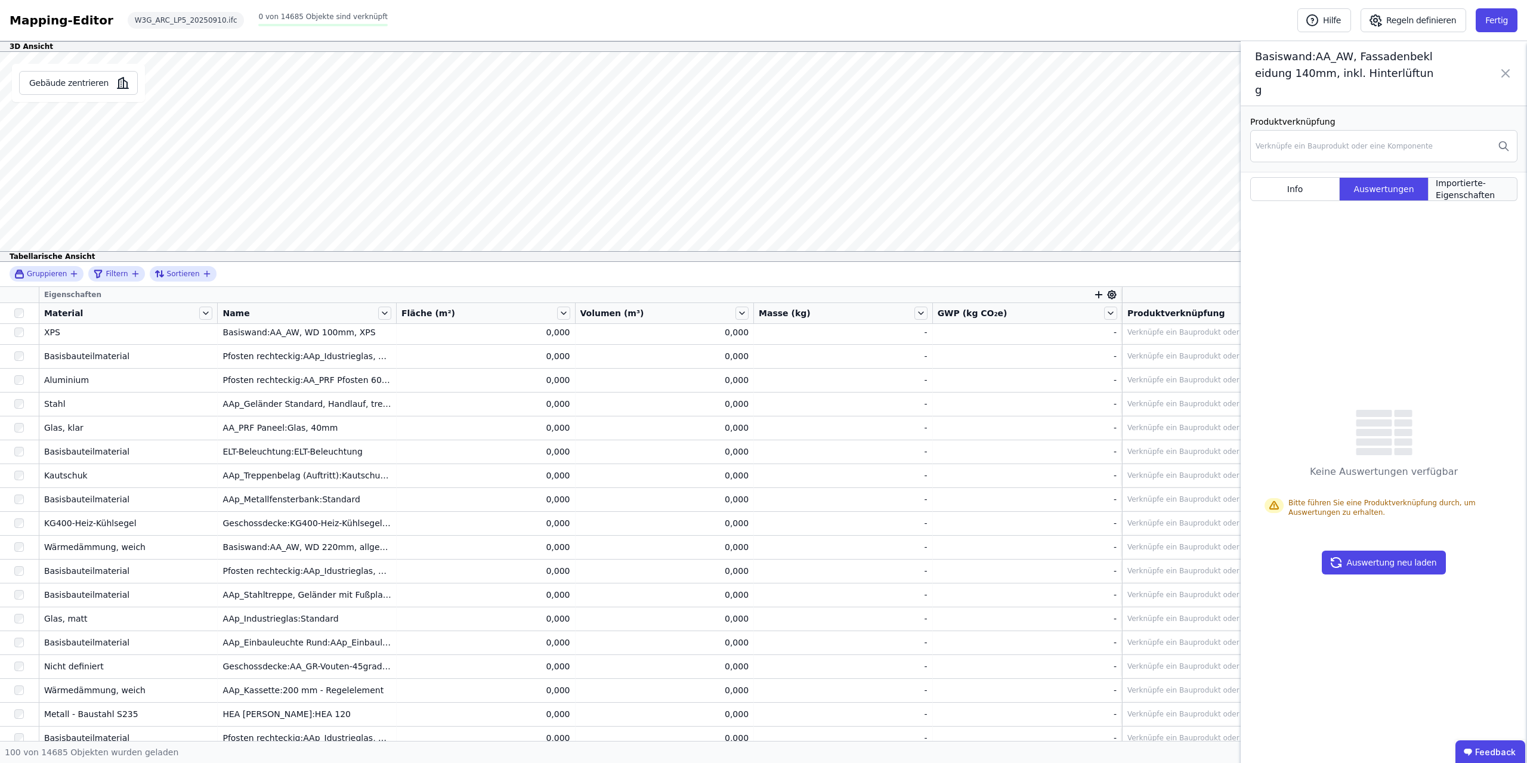
click at [1474, 177] on span "Importierte-Eigenschaften" at bounding box center [1473, 189] width 74 height 24
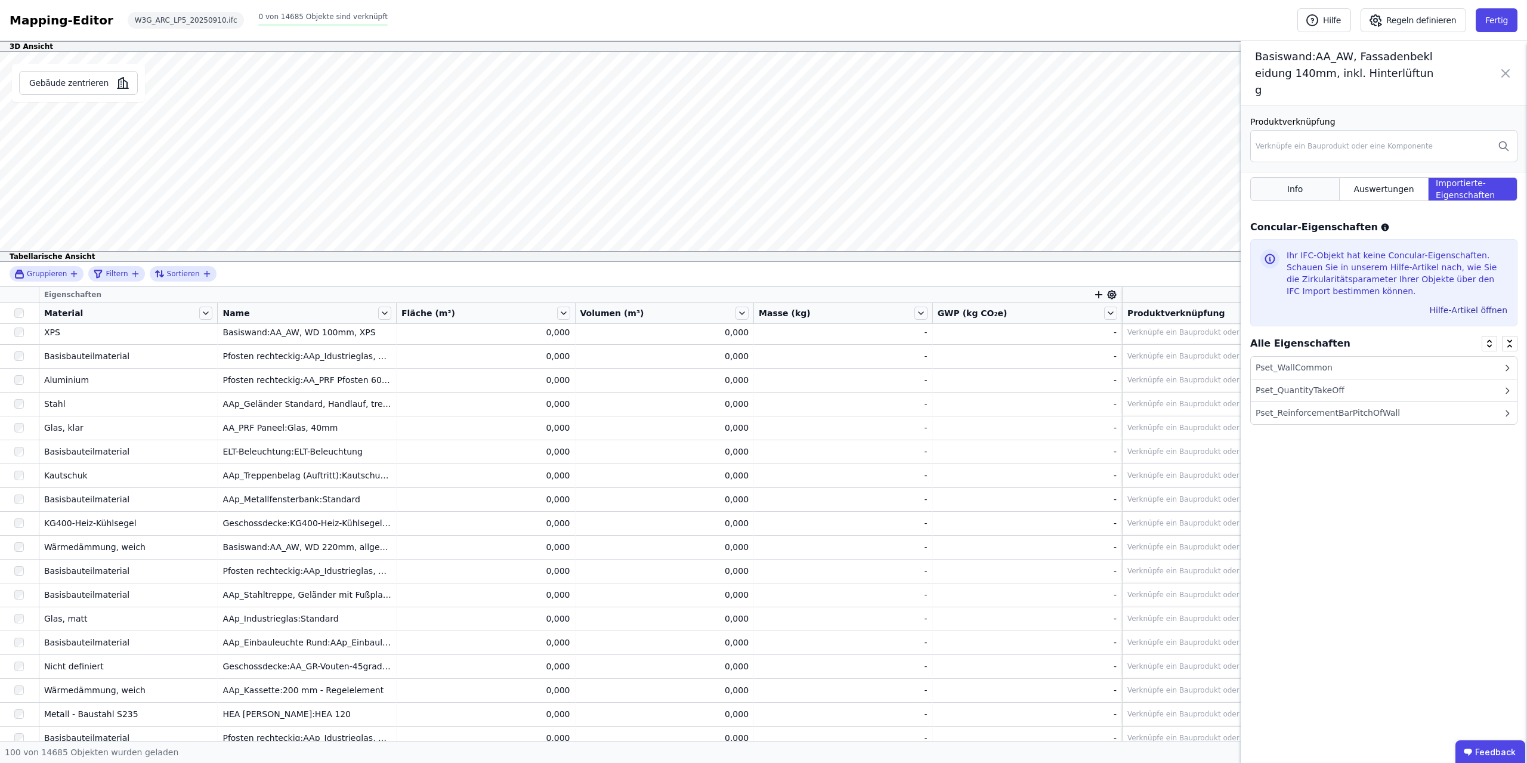
click at [1289, 177] on div "Info" at bounding box center [1294, 189] width 89 height 24
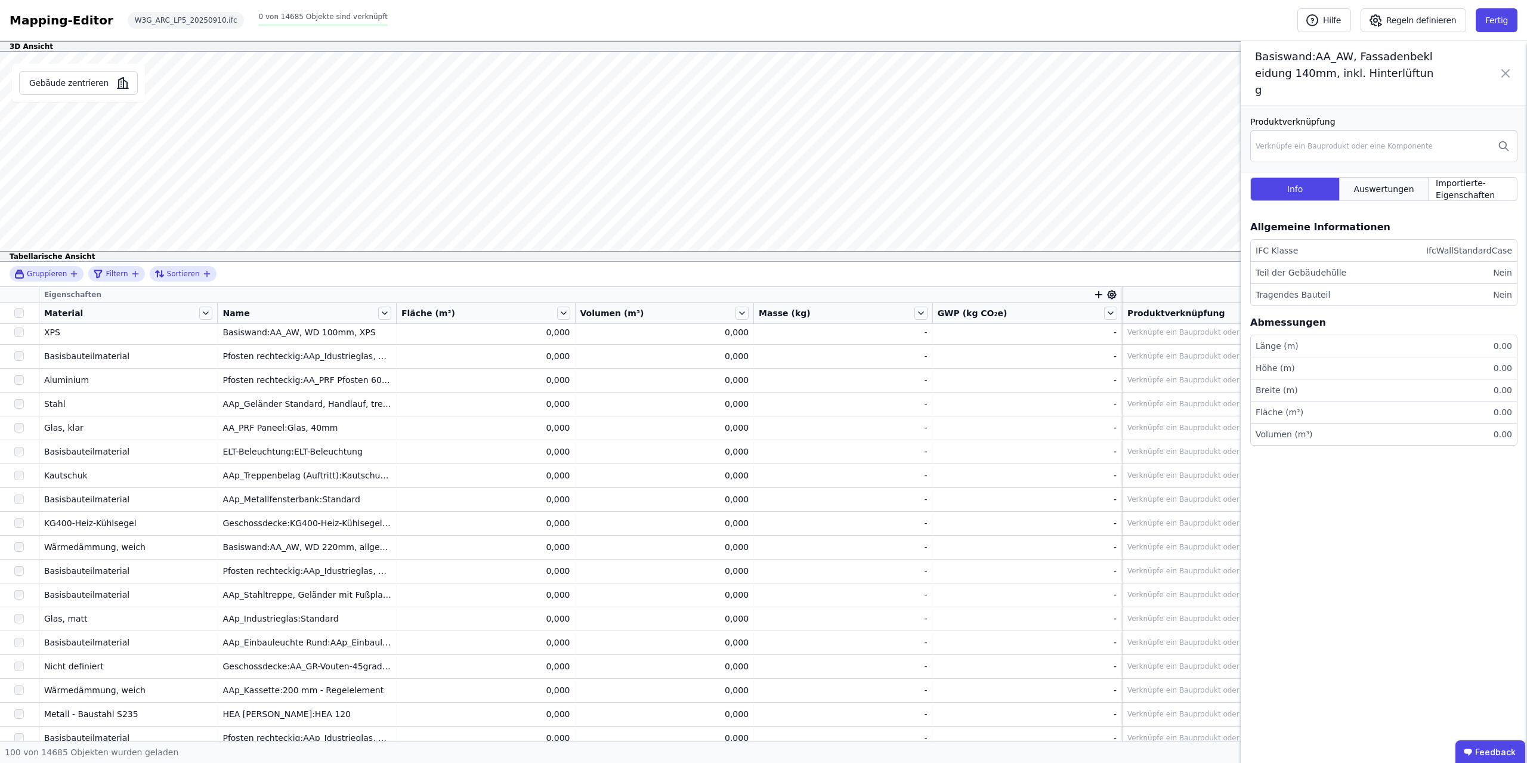
click at [1402, 183] on span "Auswertungen" at bounding box center [1383, 189] width 60 height 12
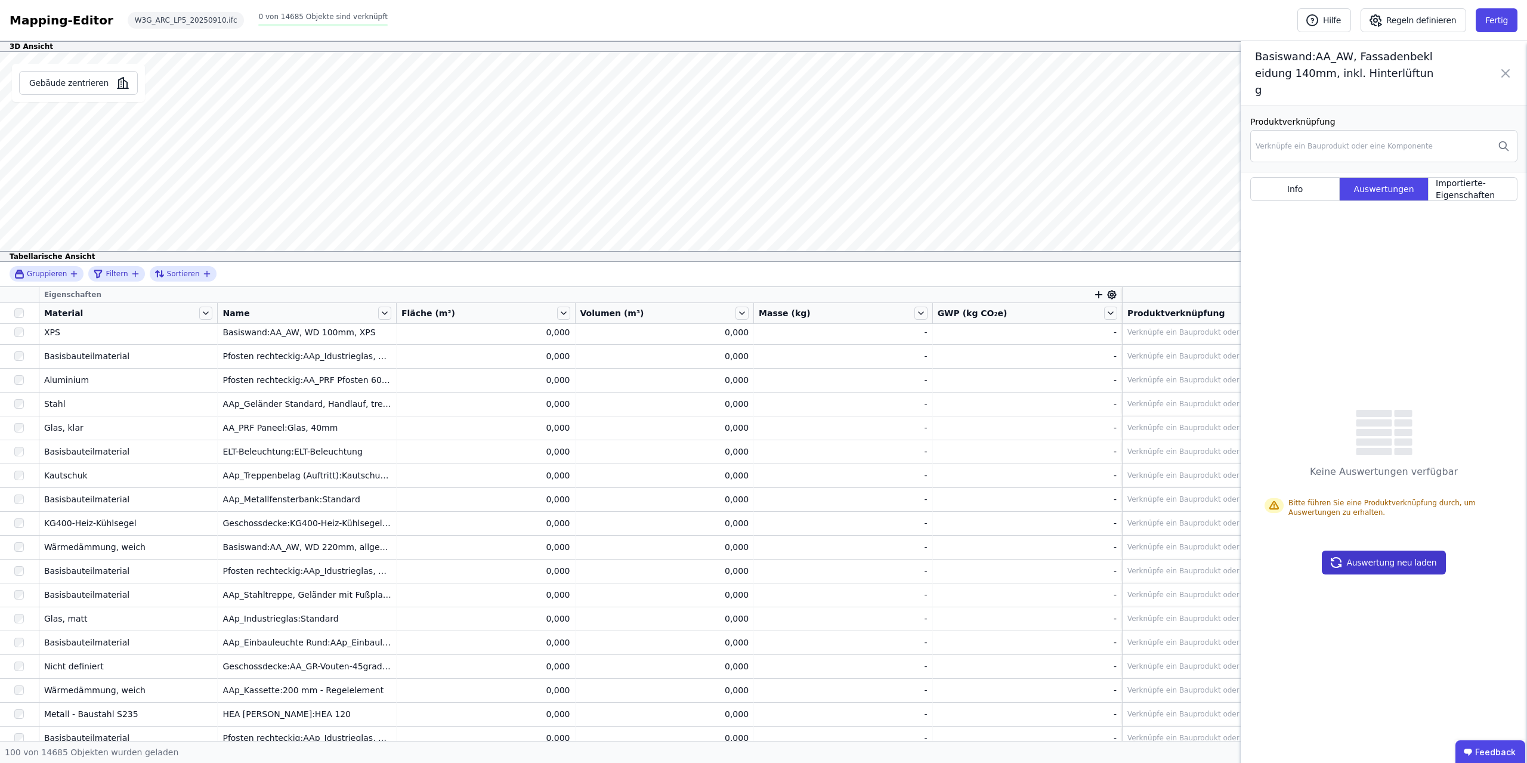
click at [1391, 550] on button "Auswertung neu laden" at bounding box center [1384, 562] width 125 height 24
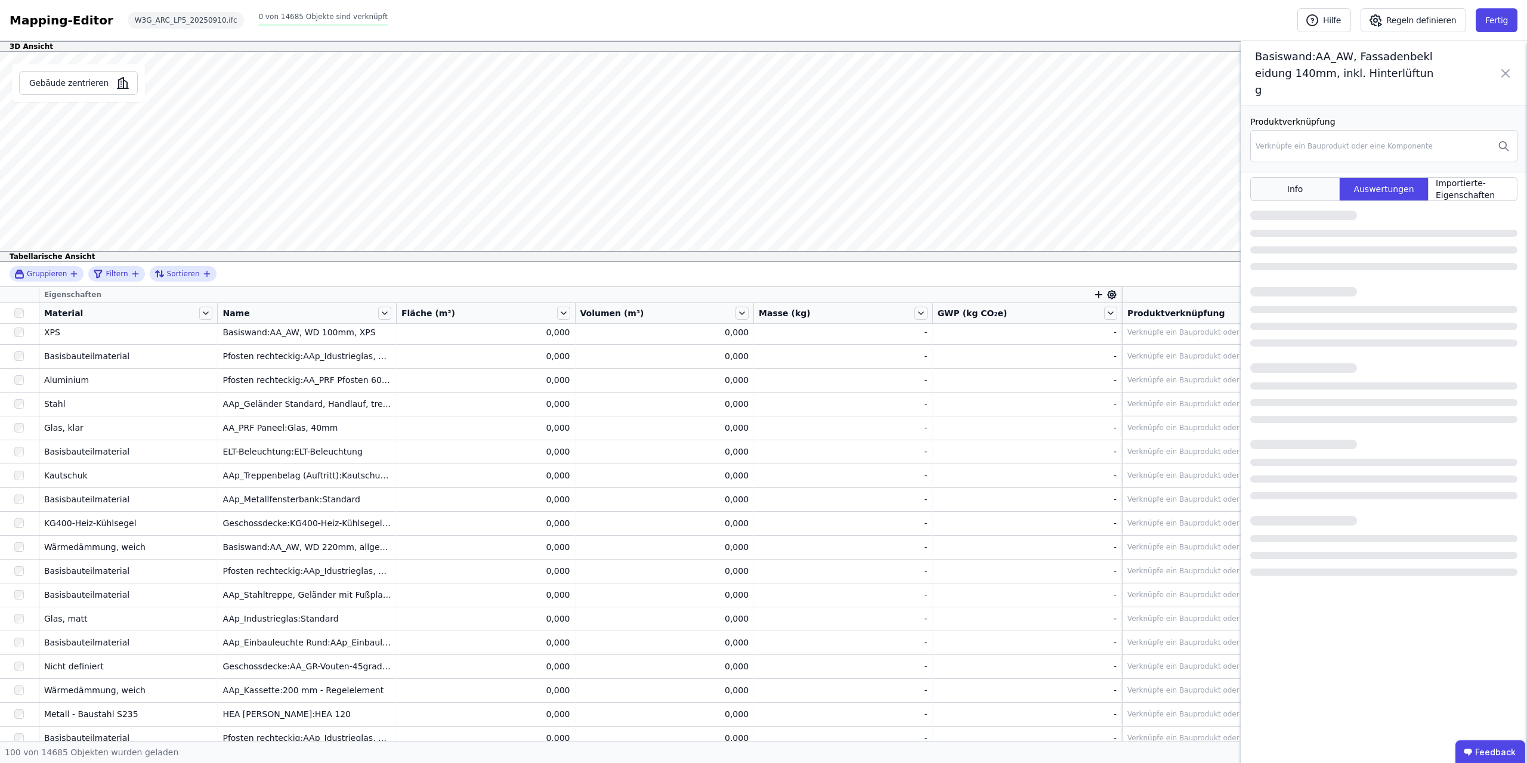
click at [1305, 177] on div "Info" at bounding box center [1294, 189] width 89 height 24
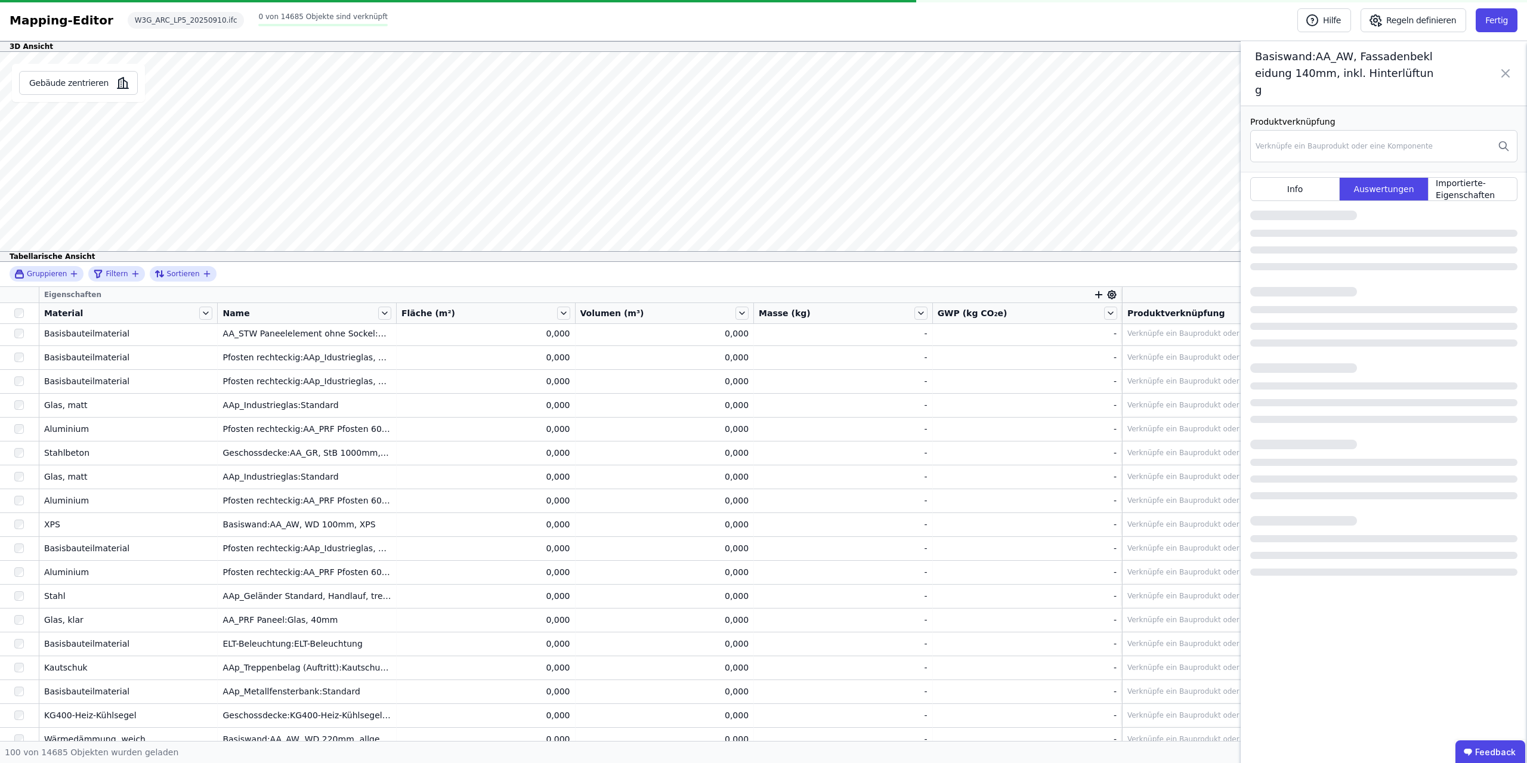
scroll to position [0, 0]
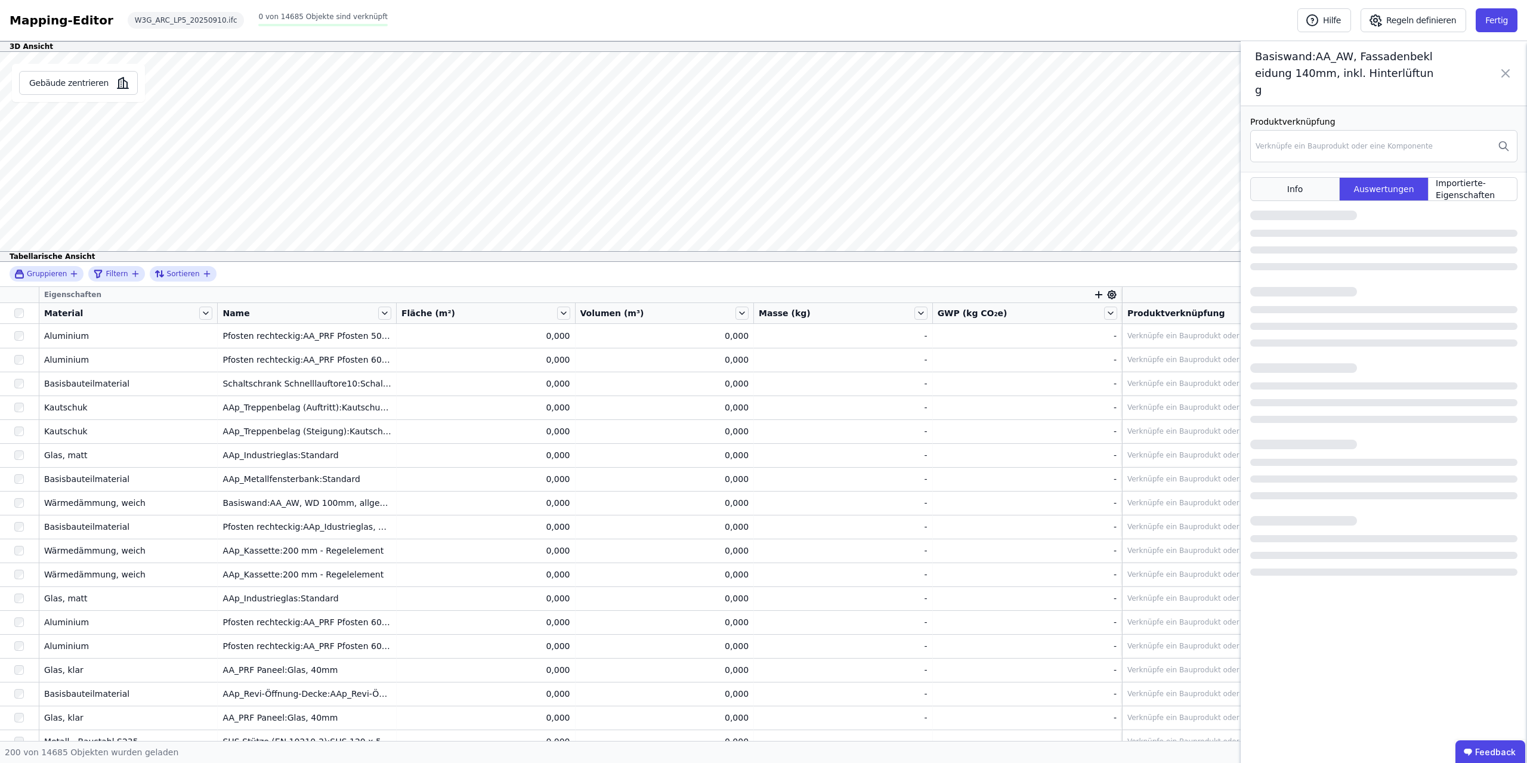
click at [1295, 177] on div "Info" at bounding box center [1294, 189] width 89 height 24
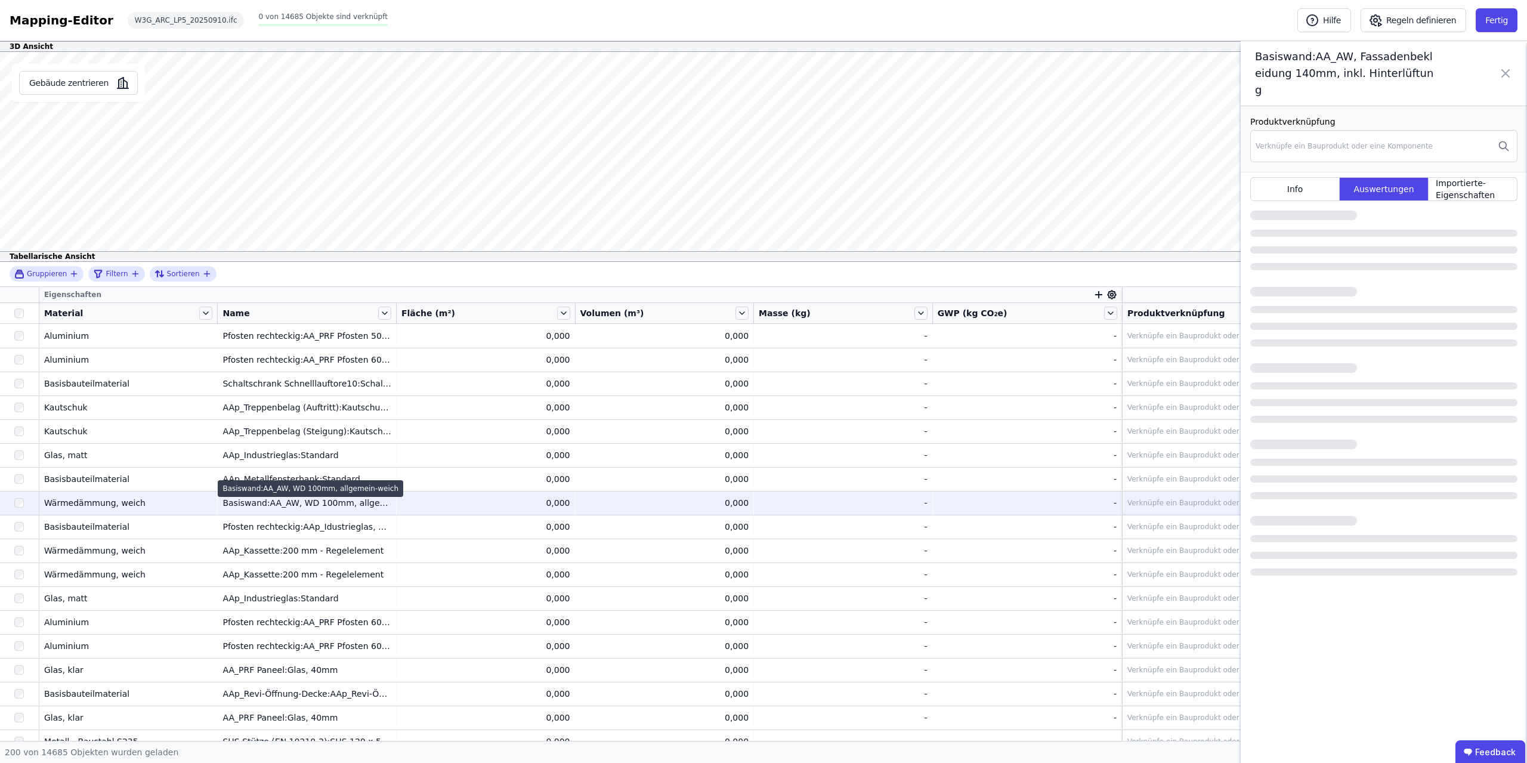
click at [283, 503] on div "Basiswand:AA_AW, WD 100mm, allgemein-weich" at bounding box center [306, 503] width 169 height 12
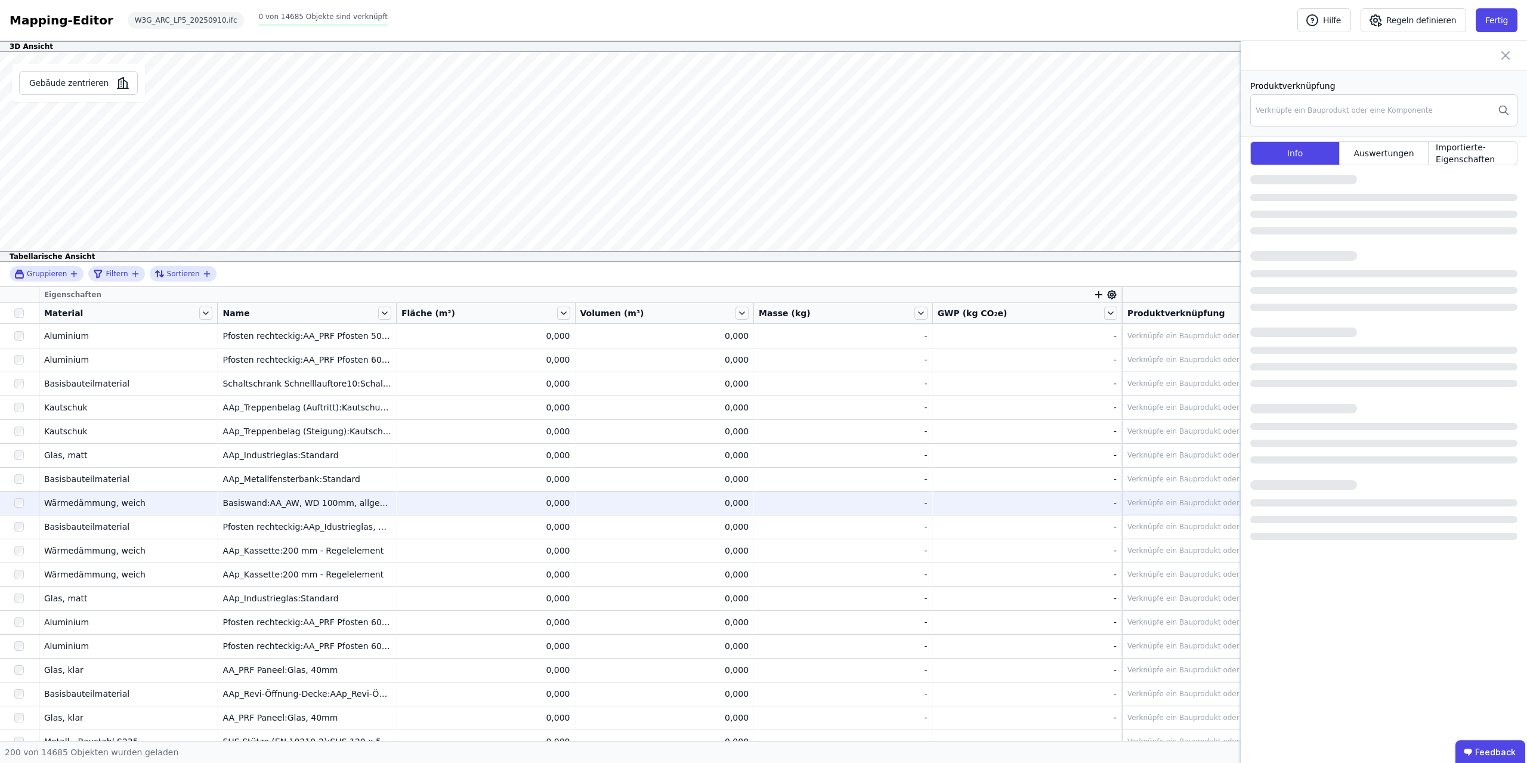
click at [1505, 51] on icon at bounding box center [1505, 55] width 14 height 14
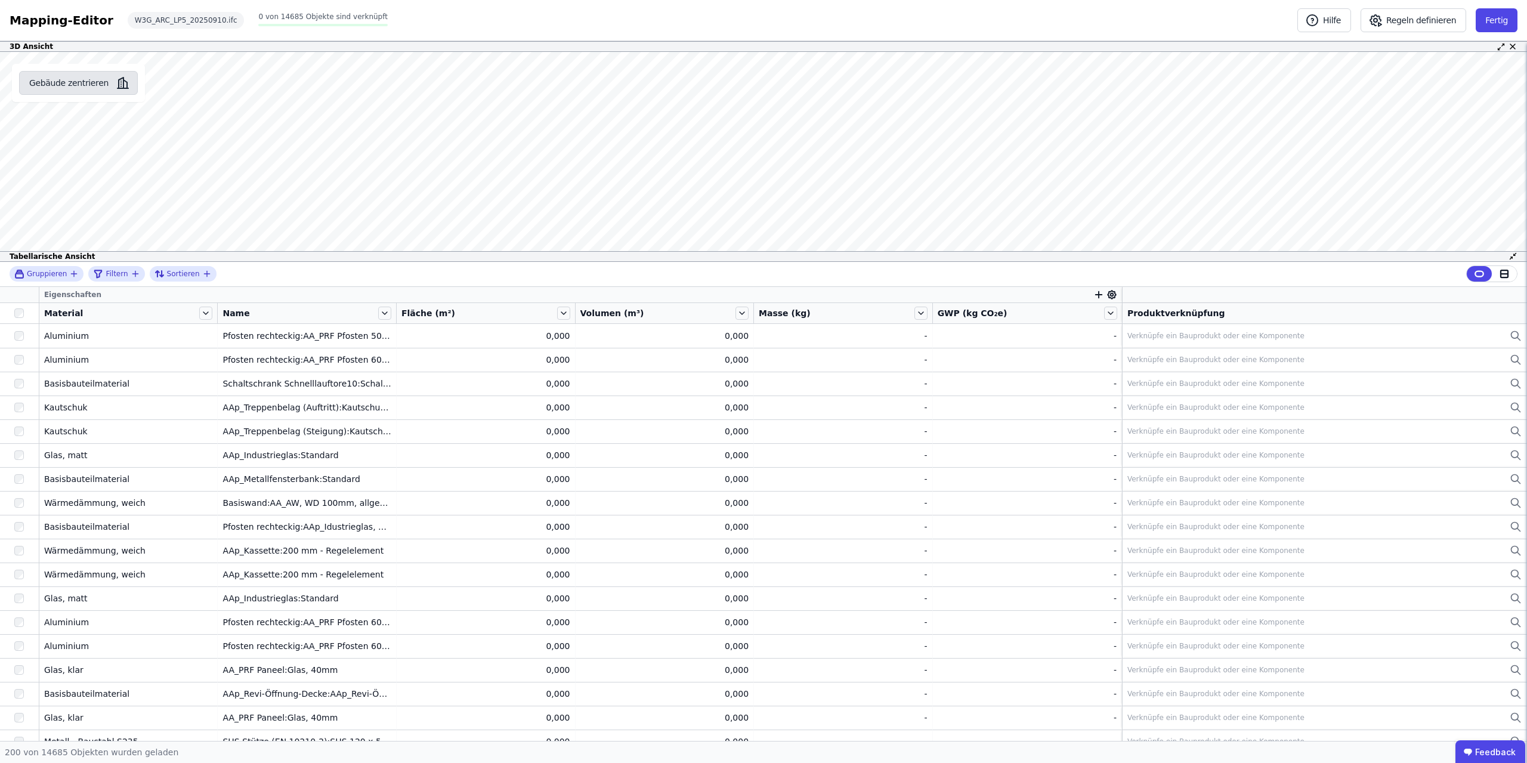
click at [70, 88] on button "Gebäude zentrieren" at bounding box center [78, 83] width 119 height 24
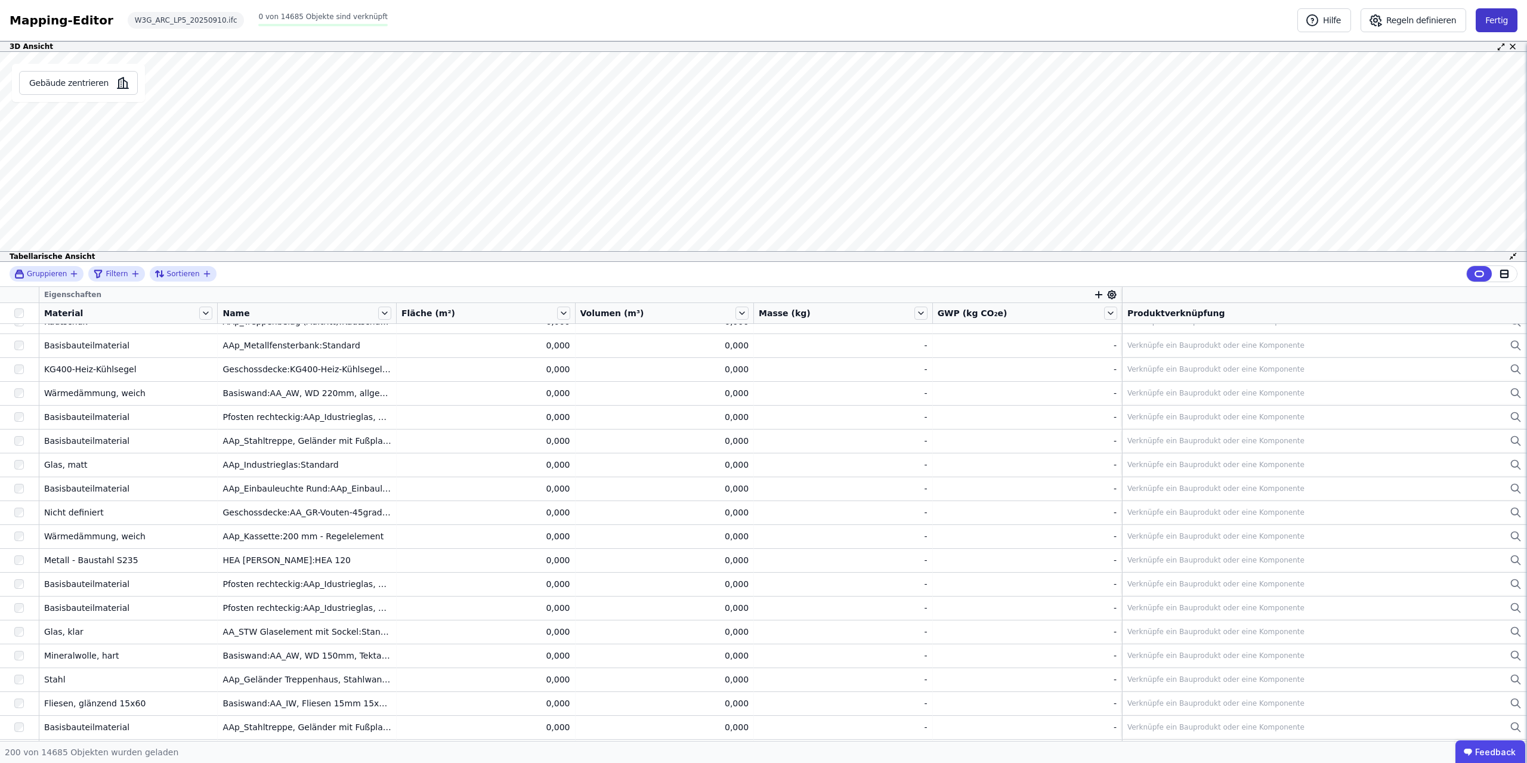
scroll to position [2330, 0]
click at [1494, 14] on button "Fertig" at bounding box center [1497, 20] width 42 height 24
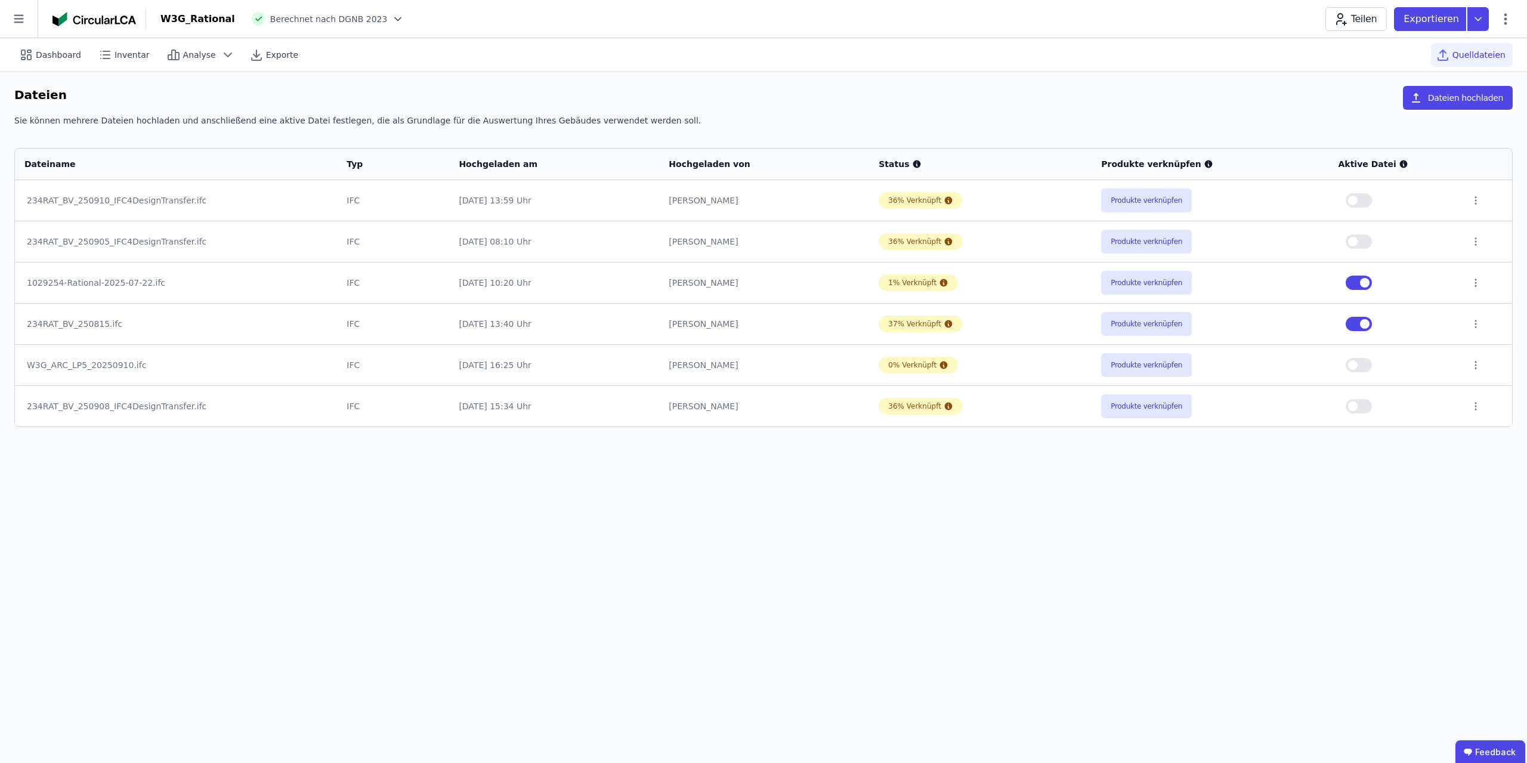
click at [1345, 365] on div at bounding box center [1394, 365] width 113 height 14
click at [1348, 365] on button "button" at bounding box center [1358, 365] width 26 height 14
click at [1135, 367] on button "Produkte verknüpfen" at bounding box center [1146, 365] width 91 height 24
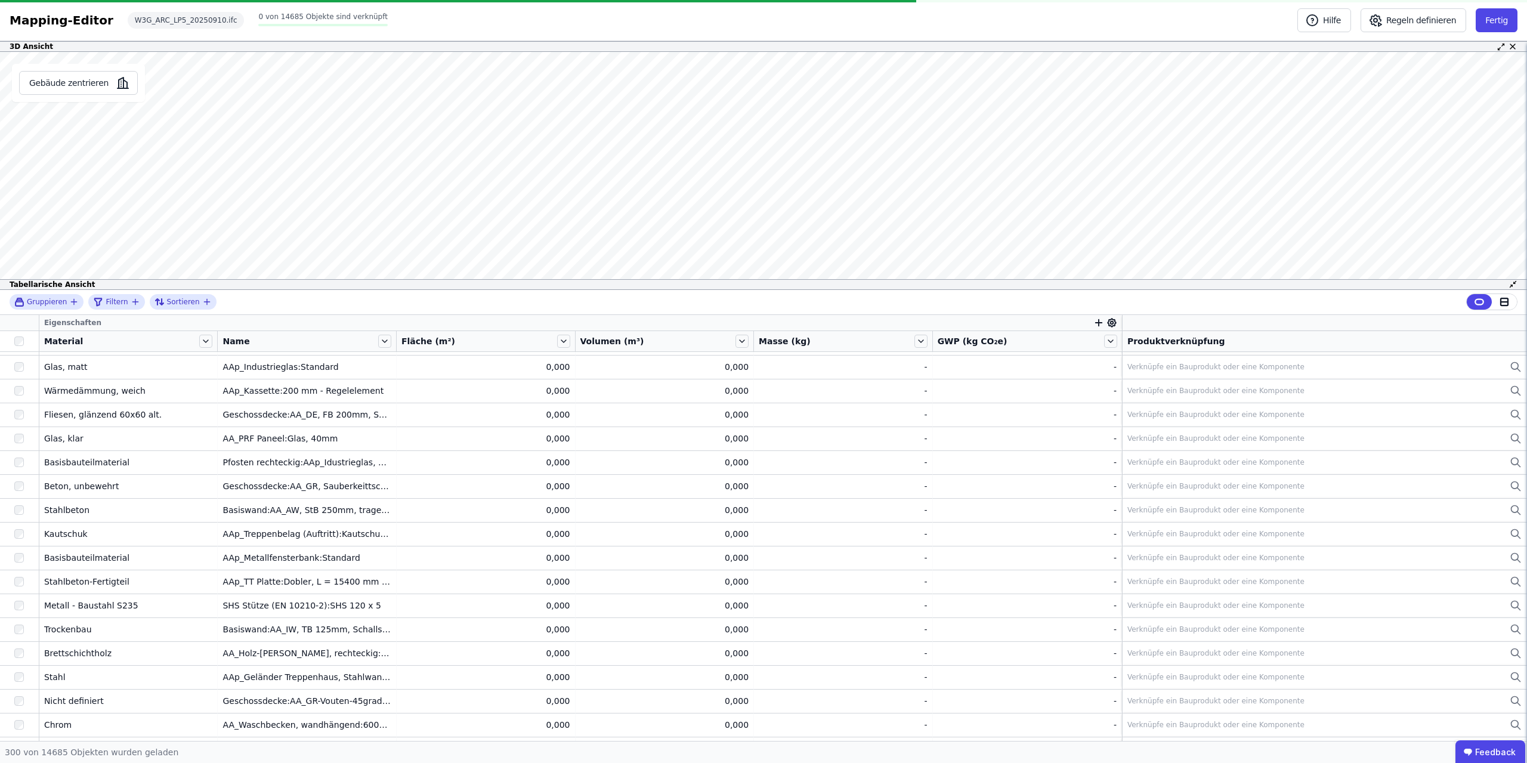
scroll to position [4383, 0]
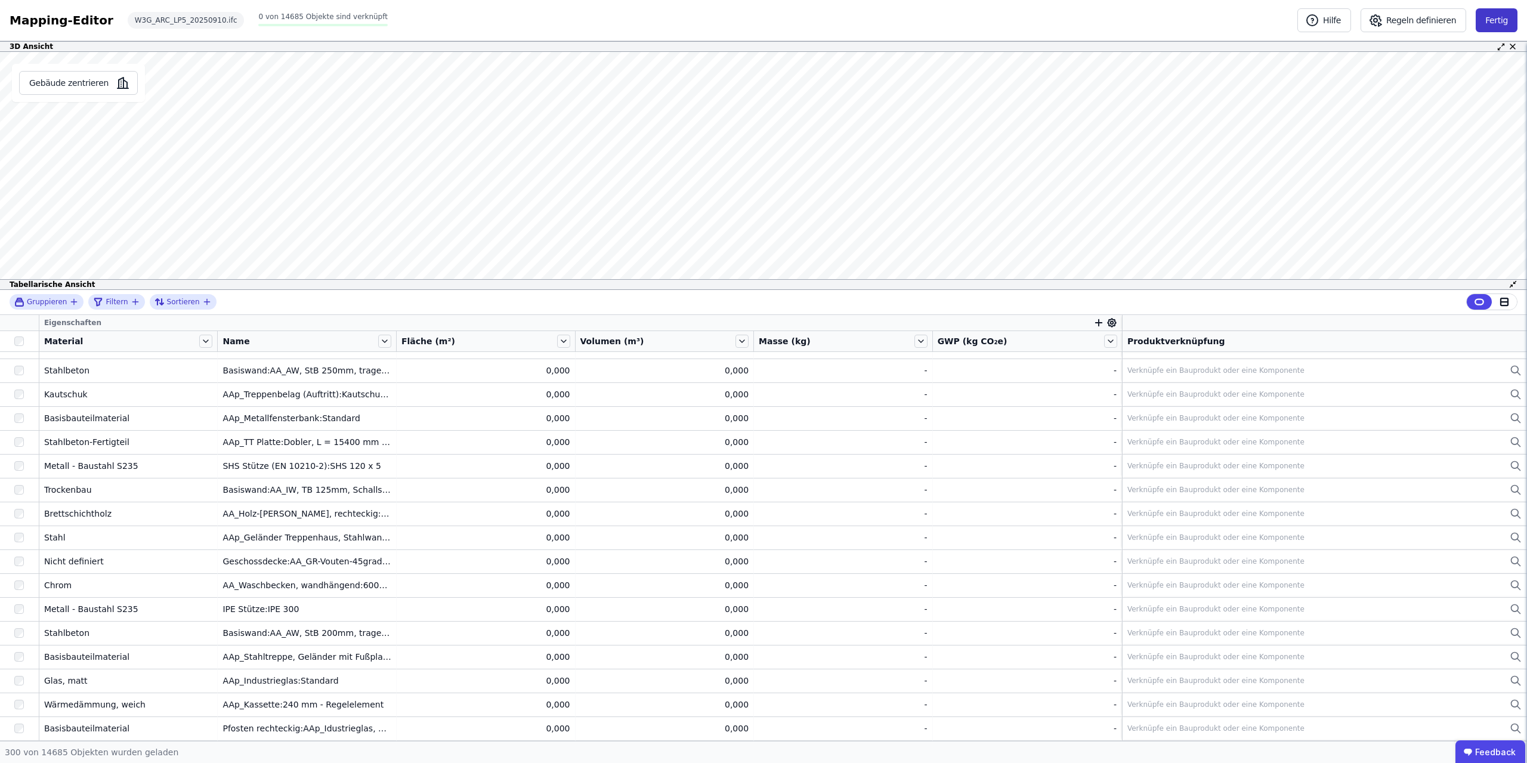
click at [1501, 19] on button "Fertig" at bounding box center [1497, 20] width 42 height 24
